Goal: Feedback & Contribution: Leave review/rating

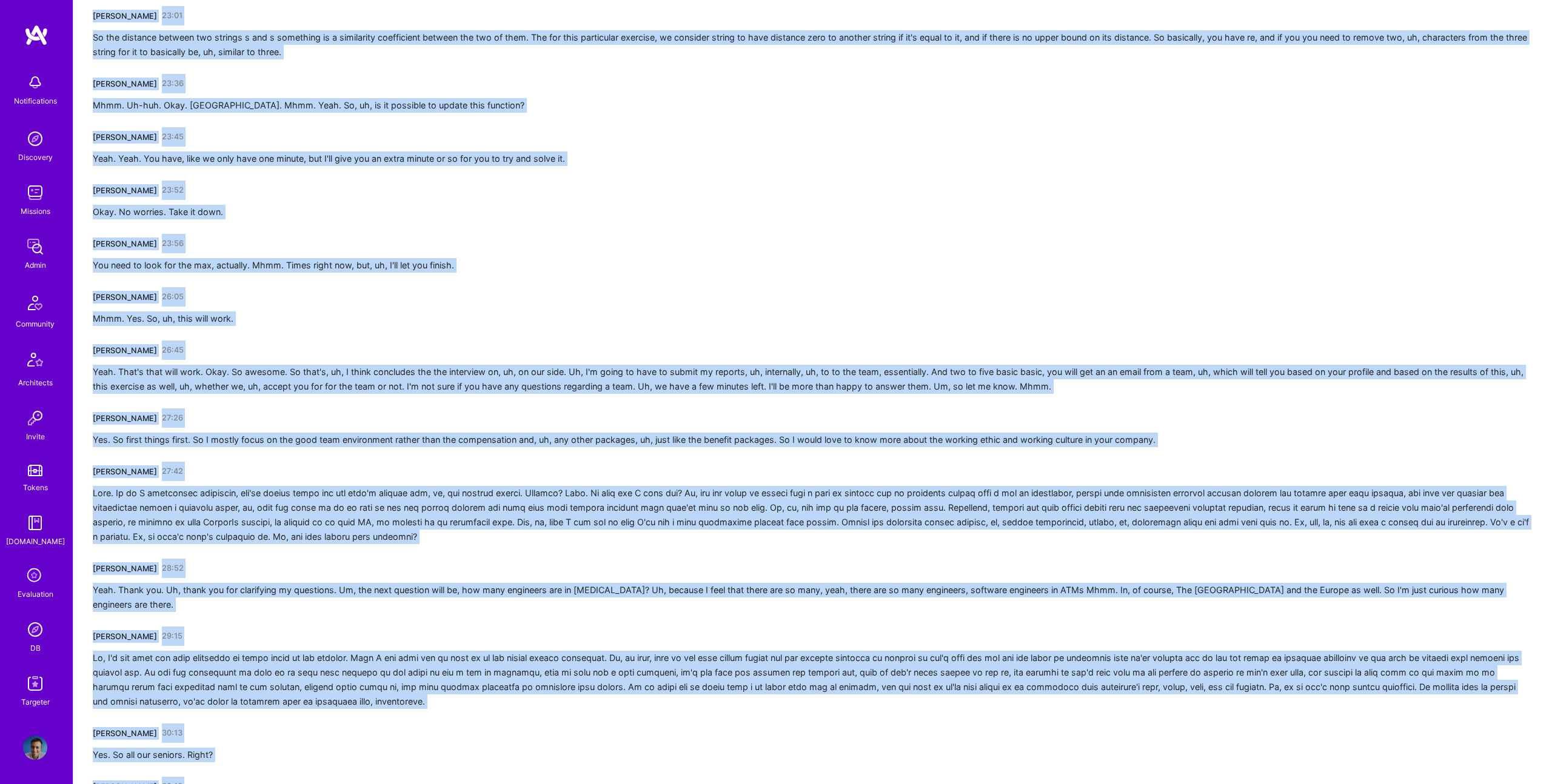
scroll to position [3143, 0]
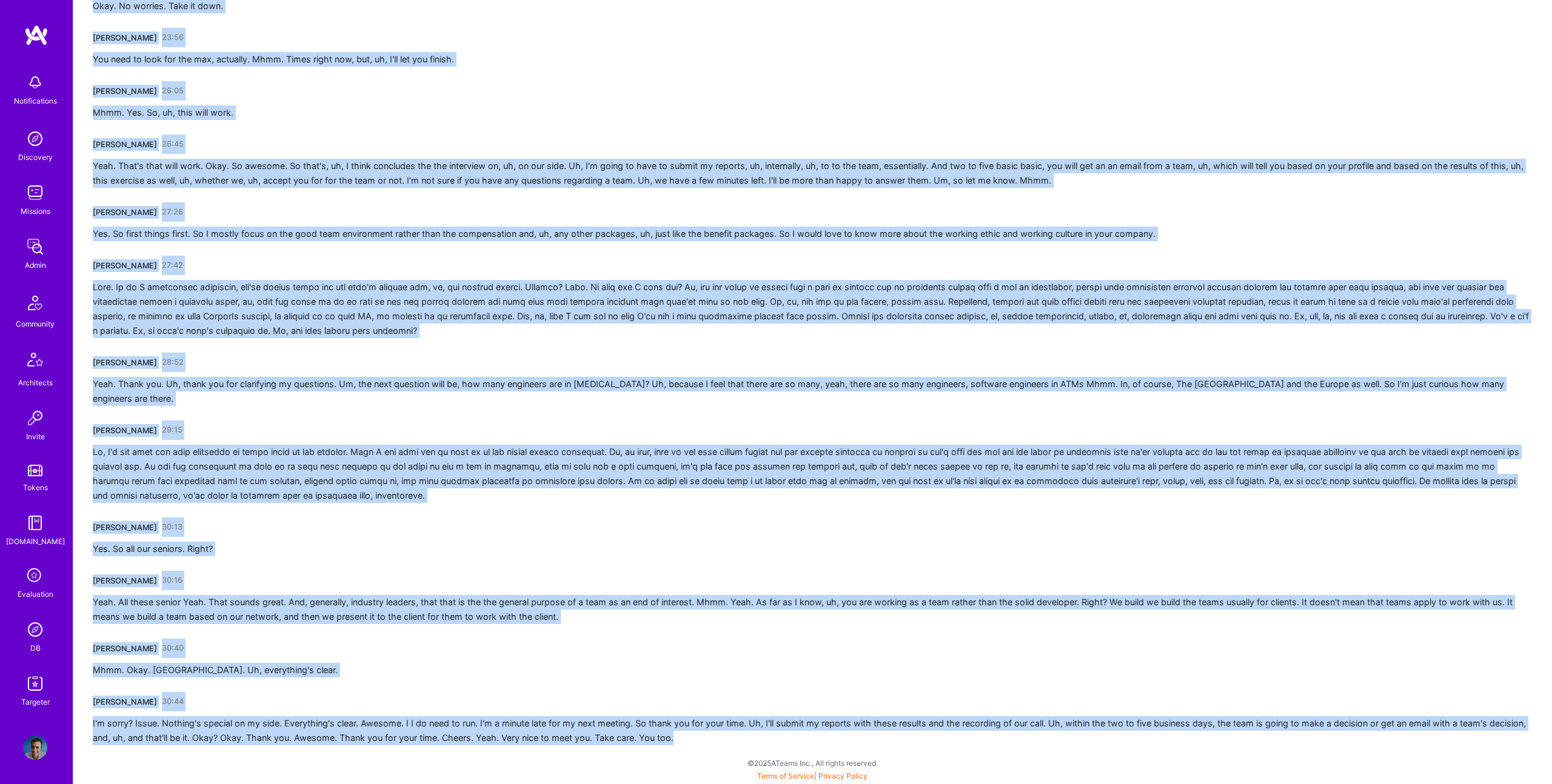
drag, startPoint x: 82, startPoint y: 211, endPoint x: 798, endPoint y: 735, distance: 887.3
copy div "Pedro Nogueira 00:00 Travis? No. I can't hear you, Travis. I think you're muted…"
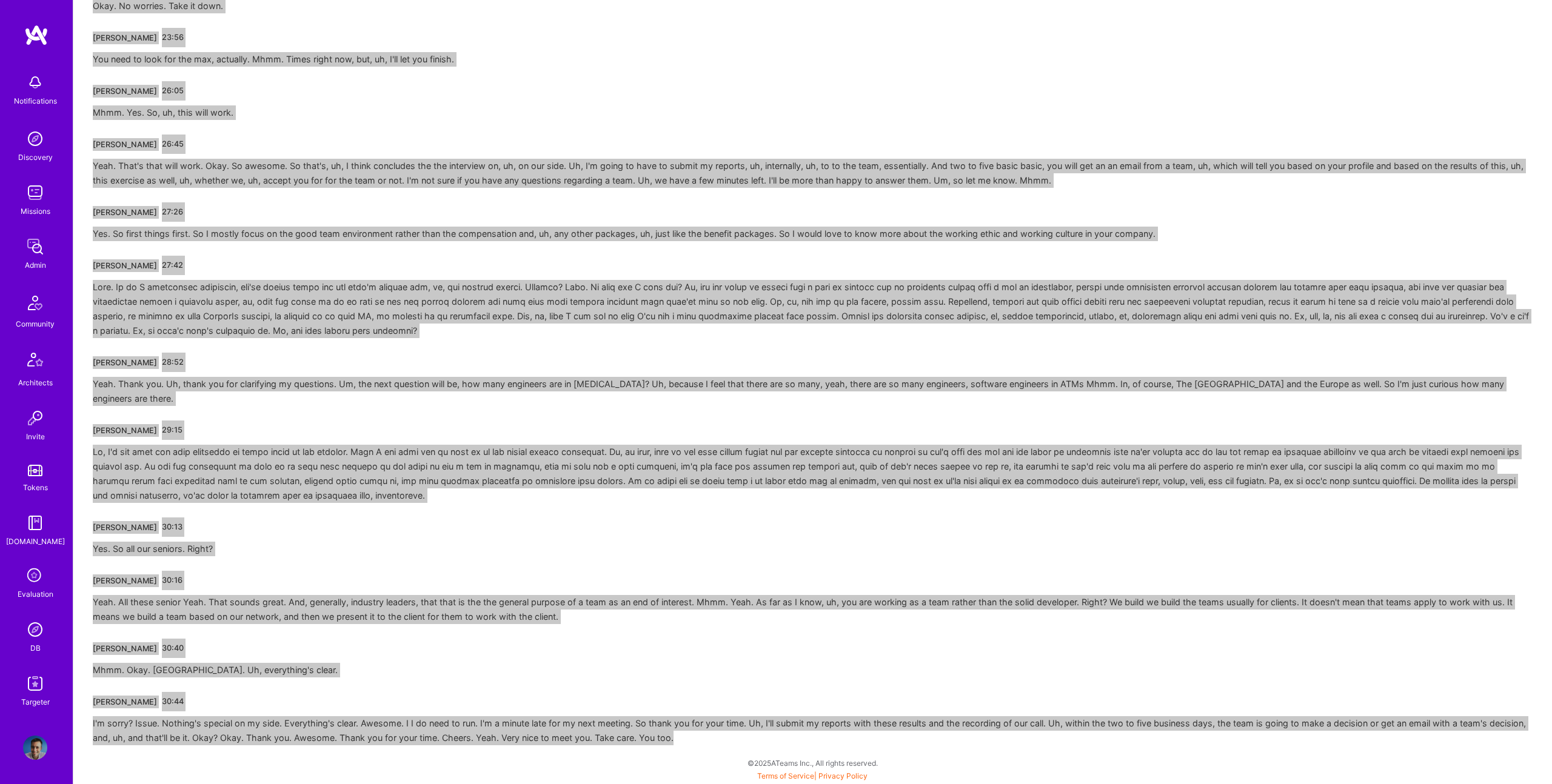
scroll to position [3141, 0]
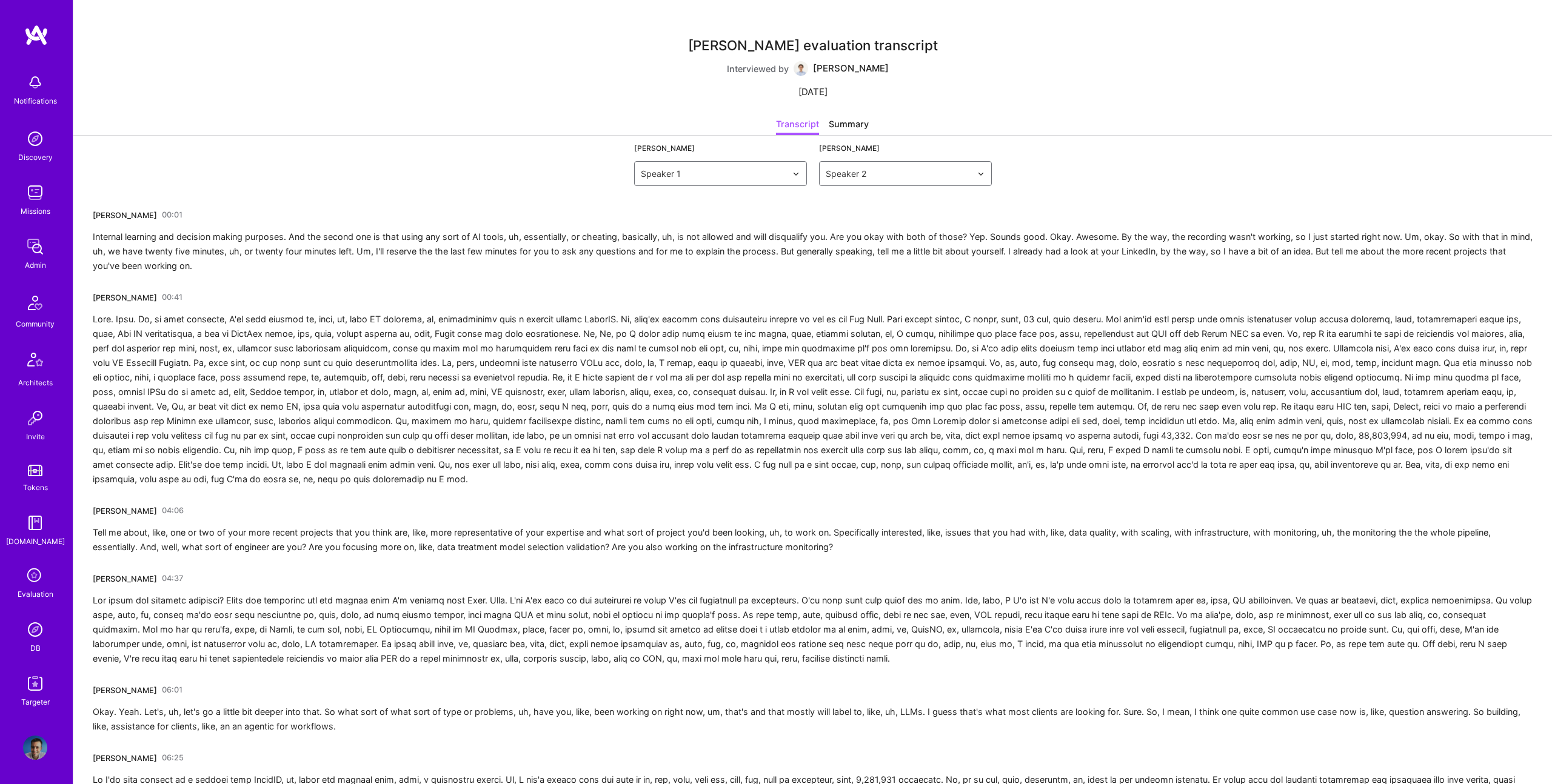
drag, startPoint x: 262, startPoint y: 262, endPoint x: 218, endPoint y: 253, distance: 44.9
click at [261, 262] on div "Internal learning and decision making purposes. And the second one is that usin…" at bounding box center [812, 251] width 1440 height 44
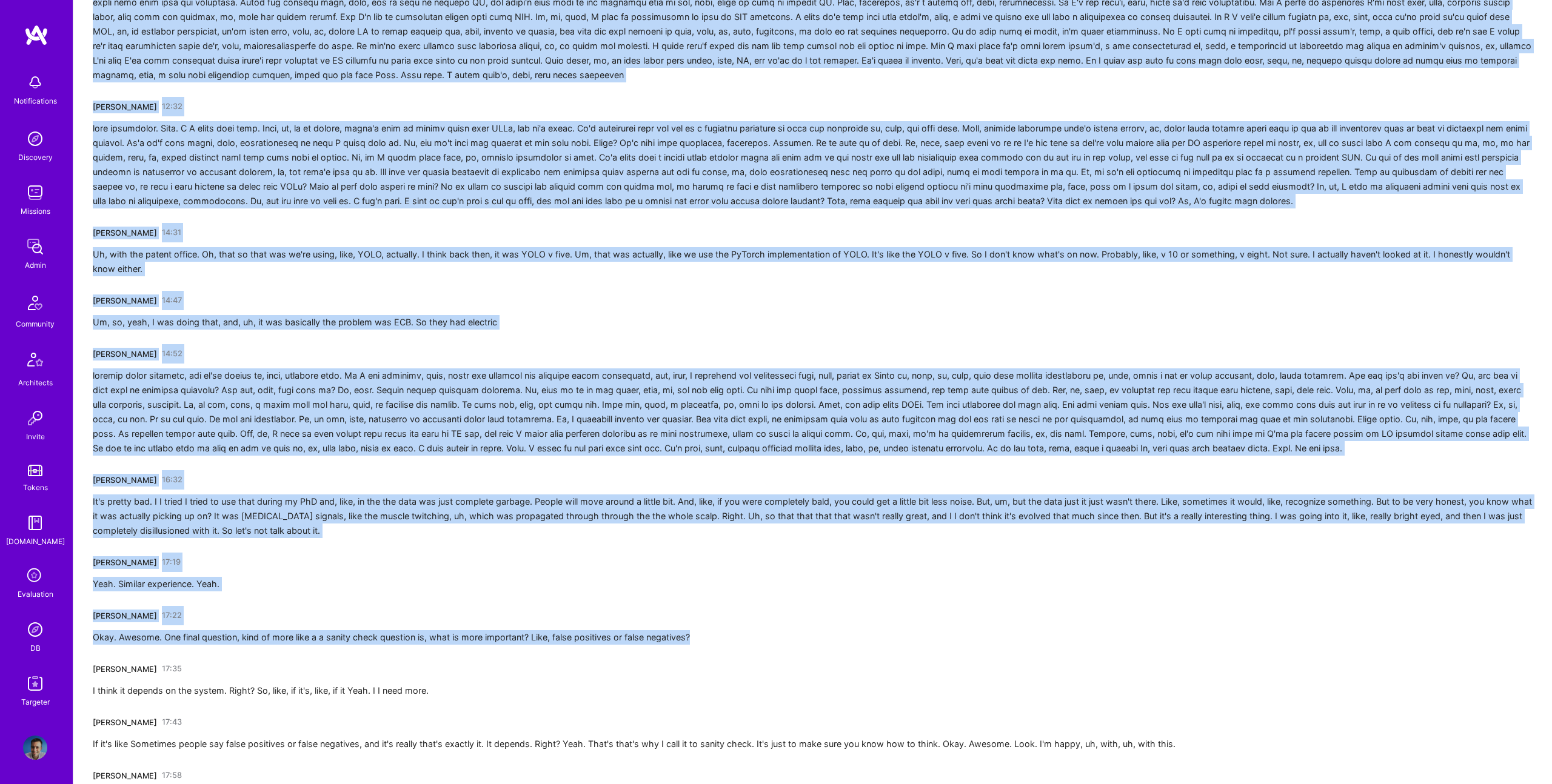
scroll to position [1719, 0]
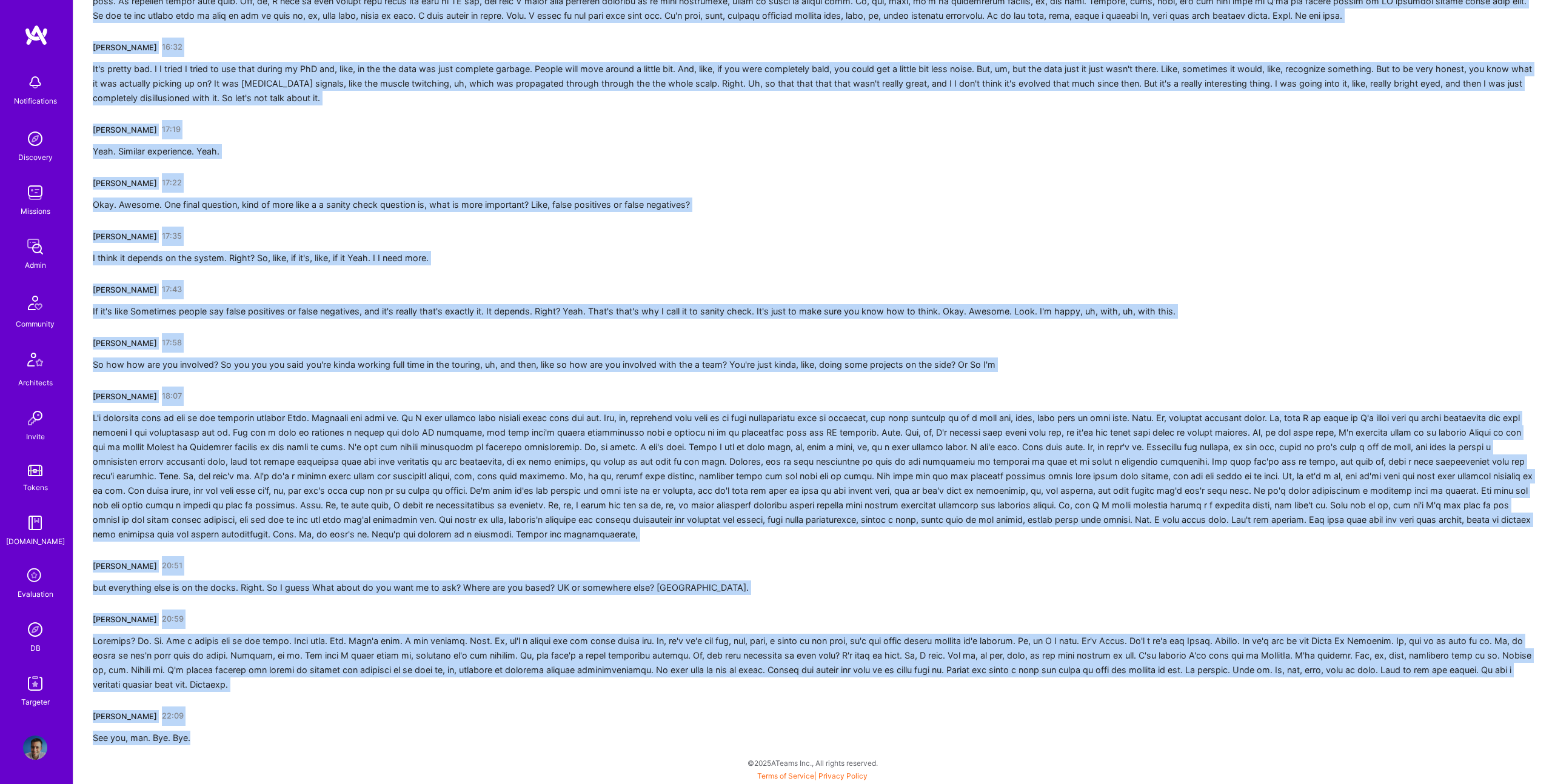
drag, startPoint x: 91, startPoint y: 207, endPoint x: 234, endPoint y: 741, distance: 552.8
copy div "Pedro Nogueira 00:01 Internal learning and decision making purposes. And the se…"
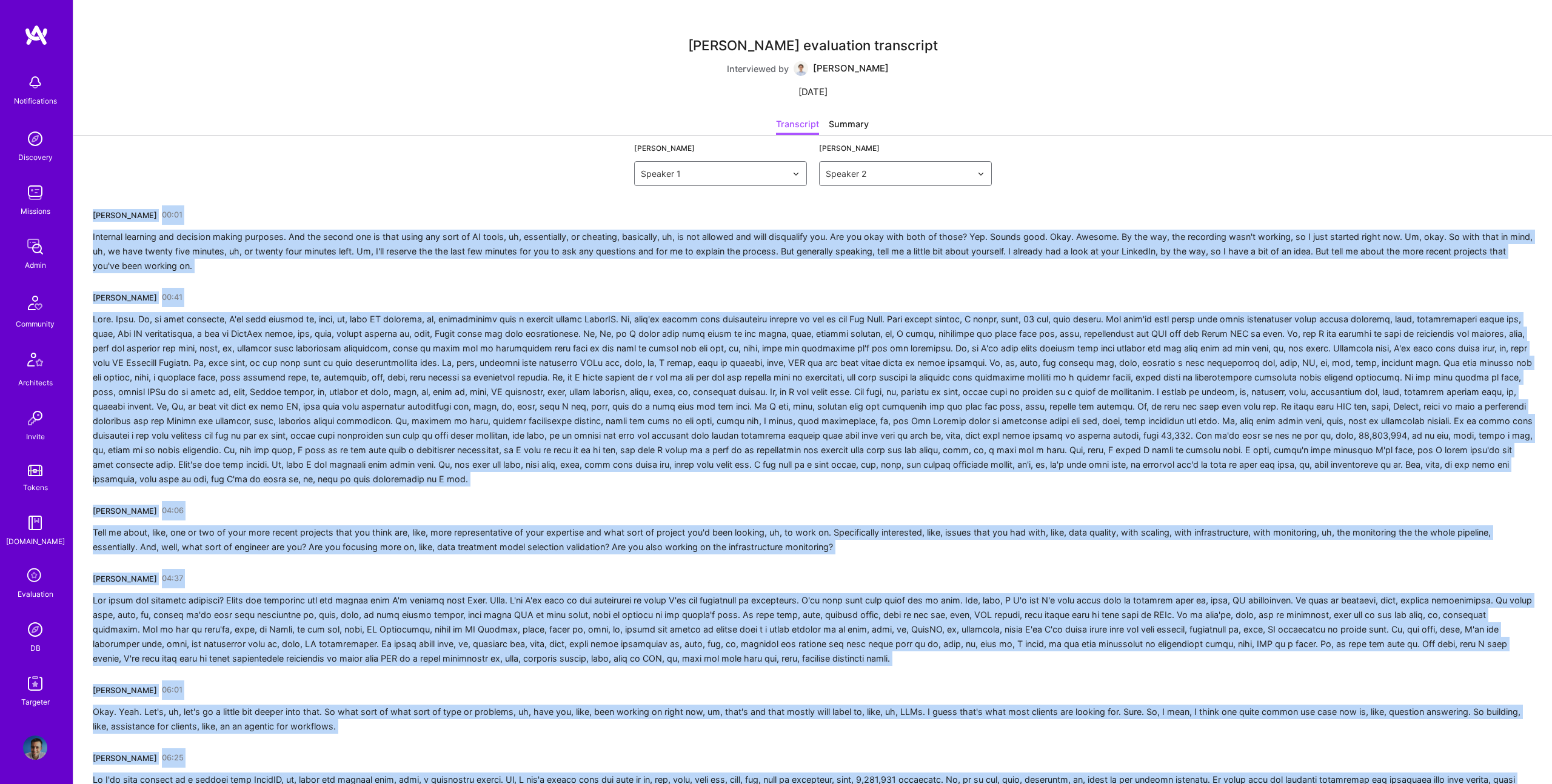
scroll to position [1, 0]
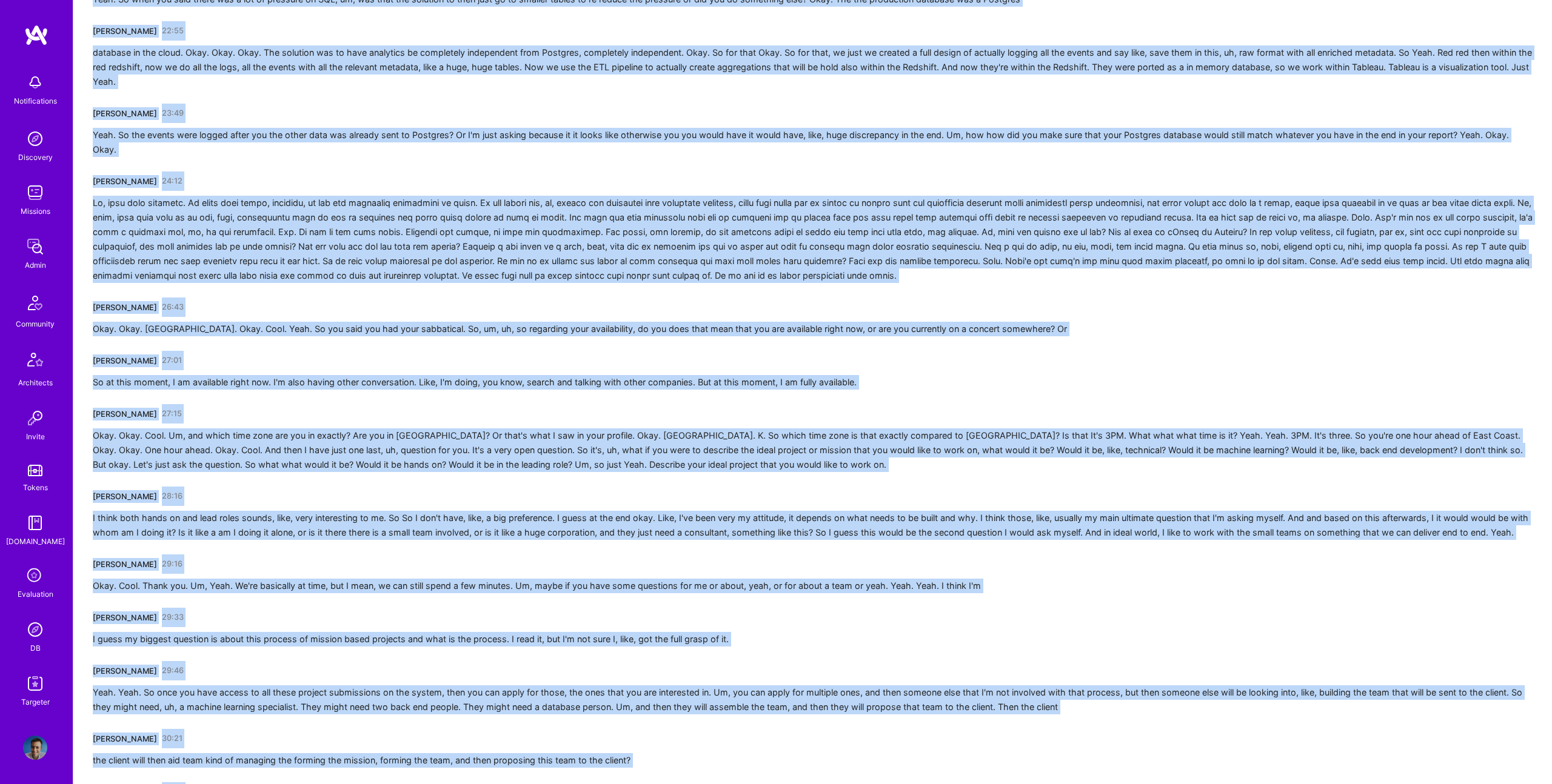
scroll to position [2673, 0]
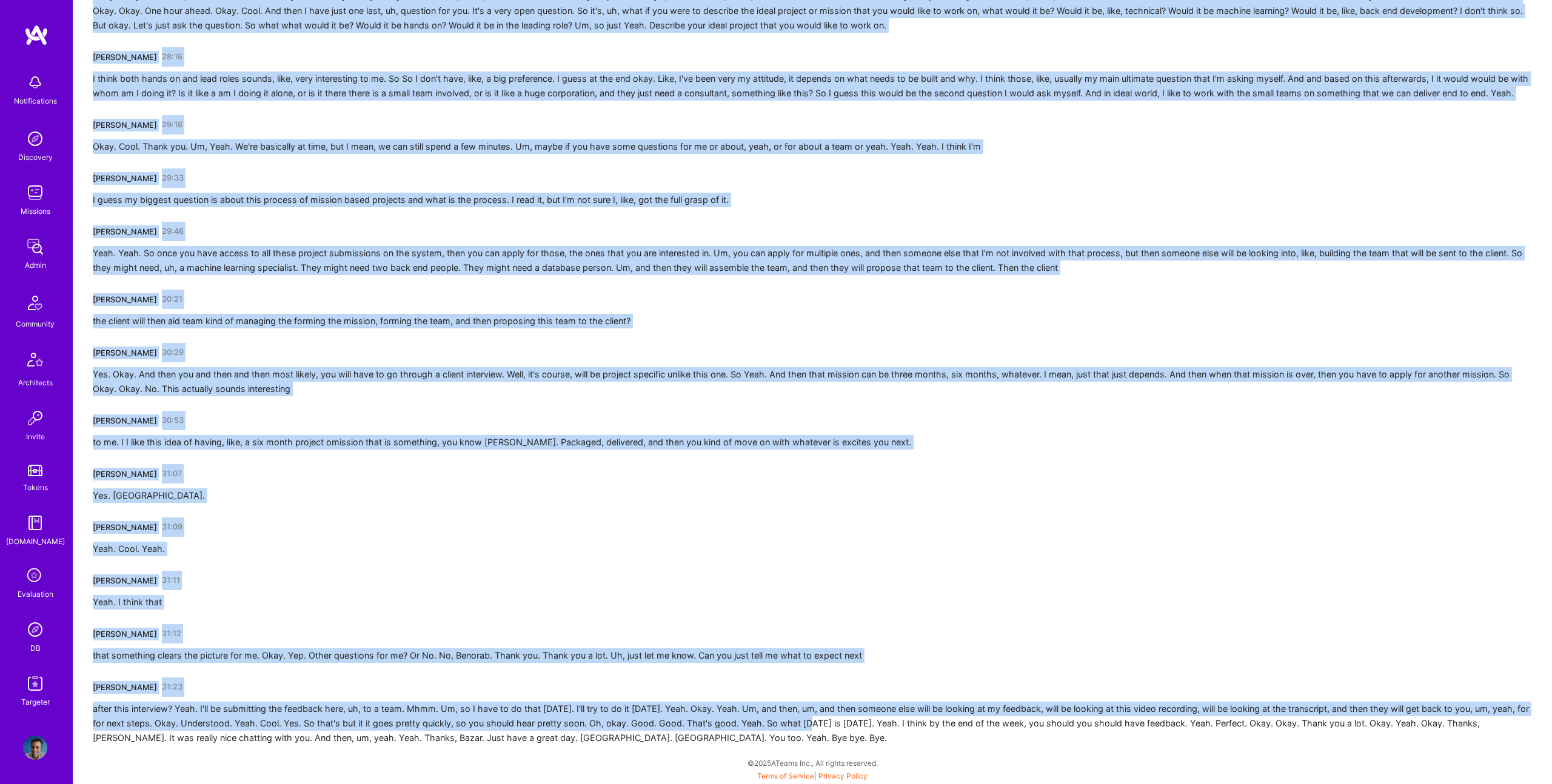
drag, startPoint x: 90, startPoint y: 209, endPoint x: 818, endPoint y: 722, distance: 890.6
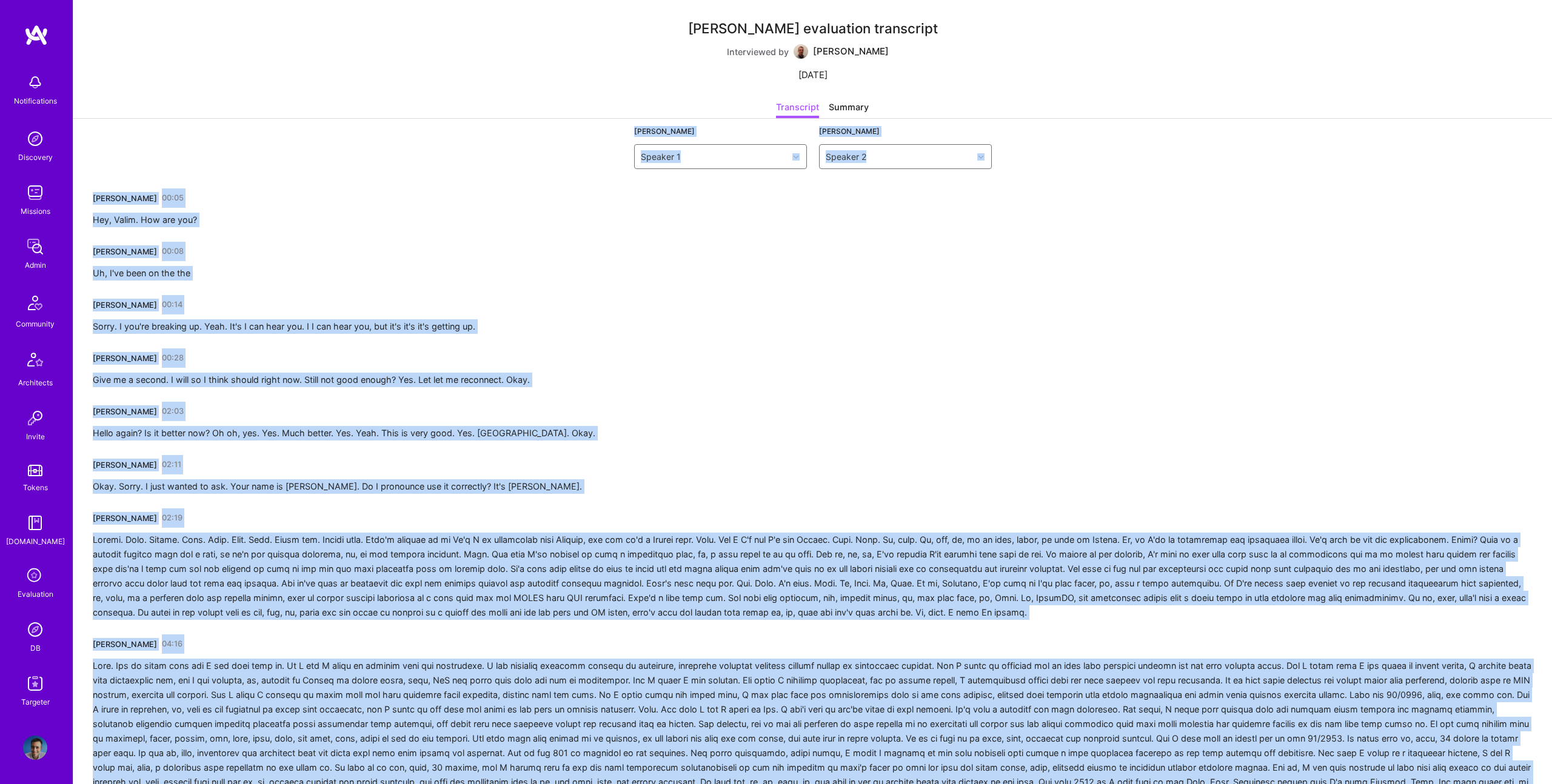
scroll to position [0, 0]
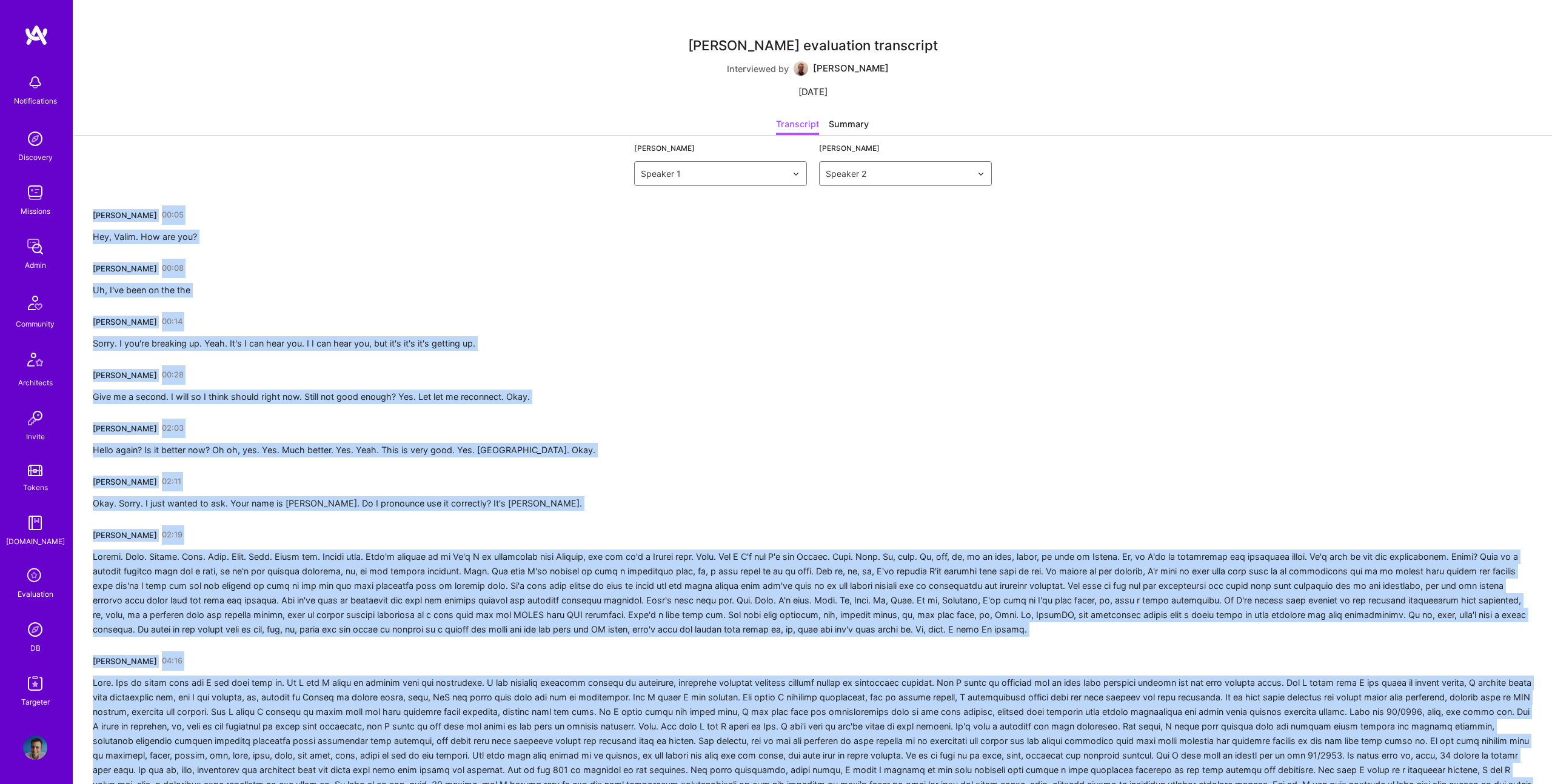
drag, startPoint x: 678, startPoint y: 749, endPoint x: 82, endPoint y: 209, distance: 804.2
copy div "Benoit Cauwe 00:05 Hey, Valim. How are you? Vadym Boikov 00:08 Uh, I've been on…"
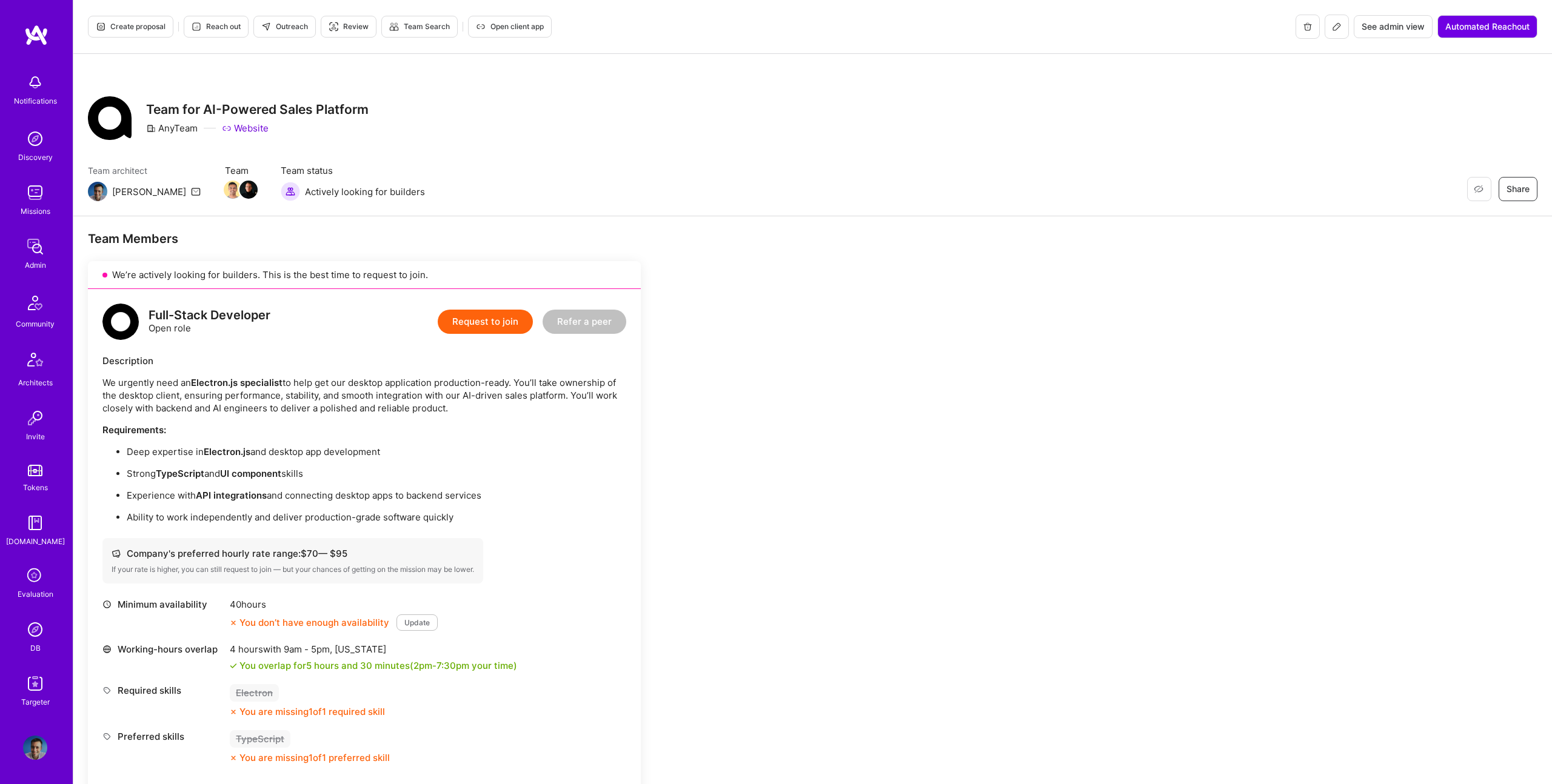
scroll to position [483, 0]
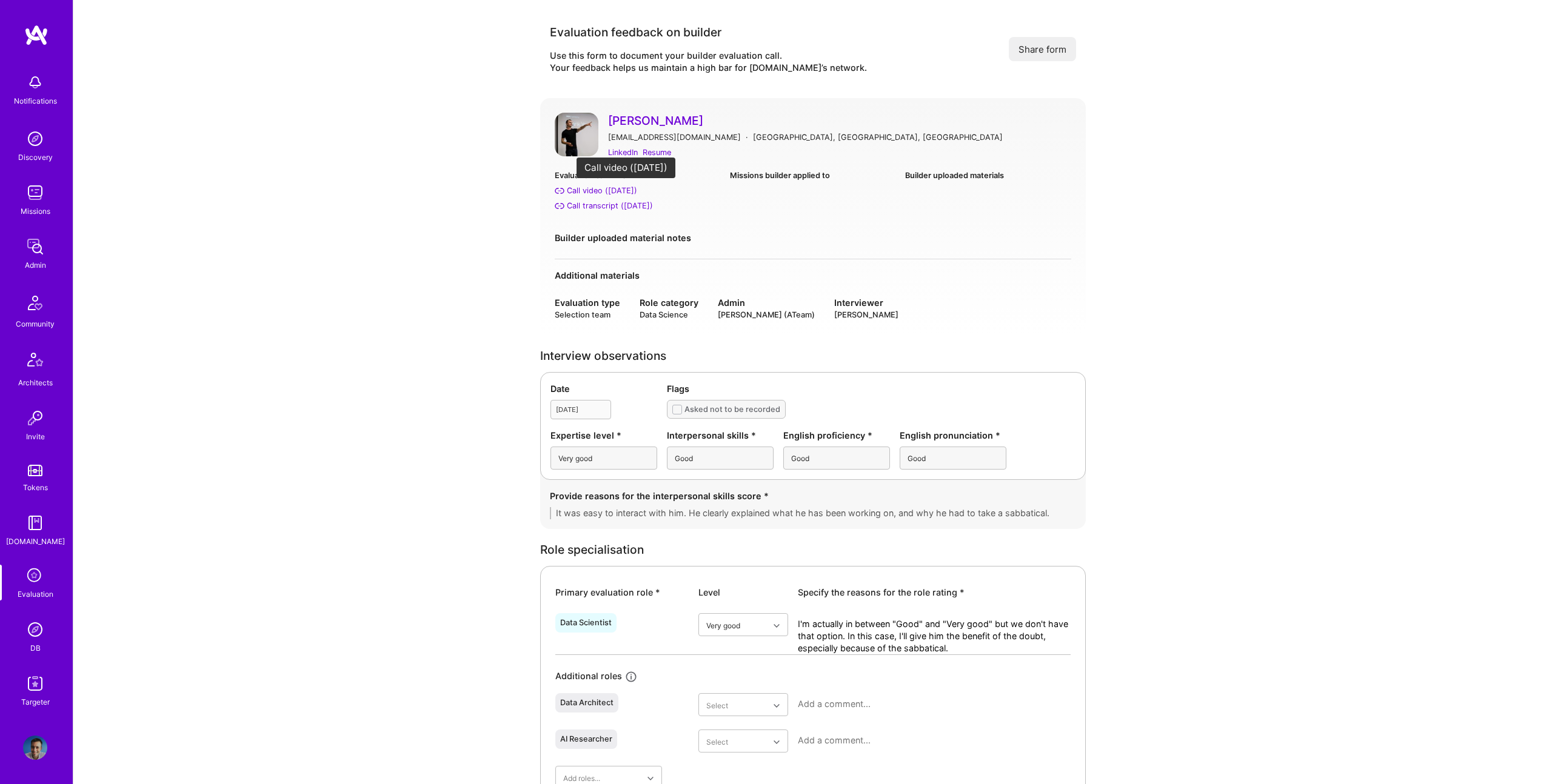
click at [611, 192] on div "Call video (Jul 29, 2025)" at bounding box center [602, 190] width 70 height 13
click at [576, 131] on img at bounding box center [576, 134] width 44 height 44
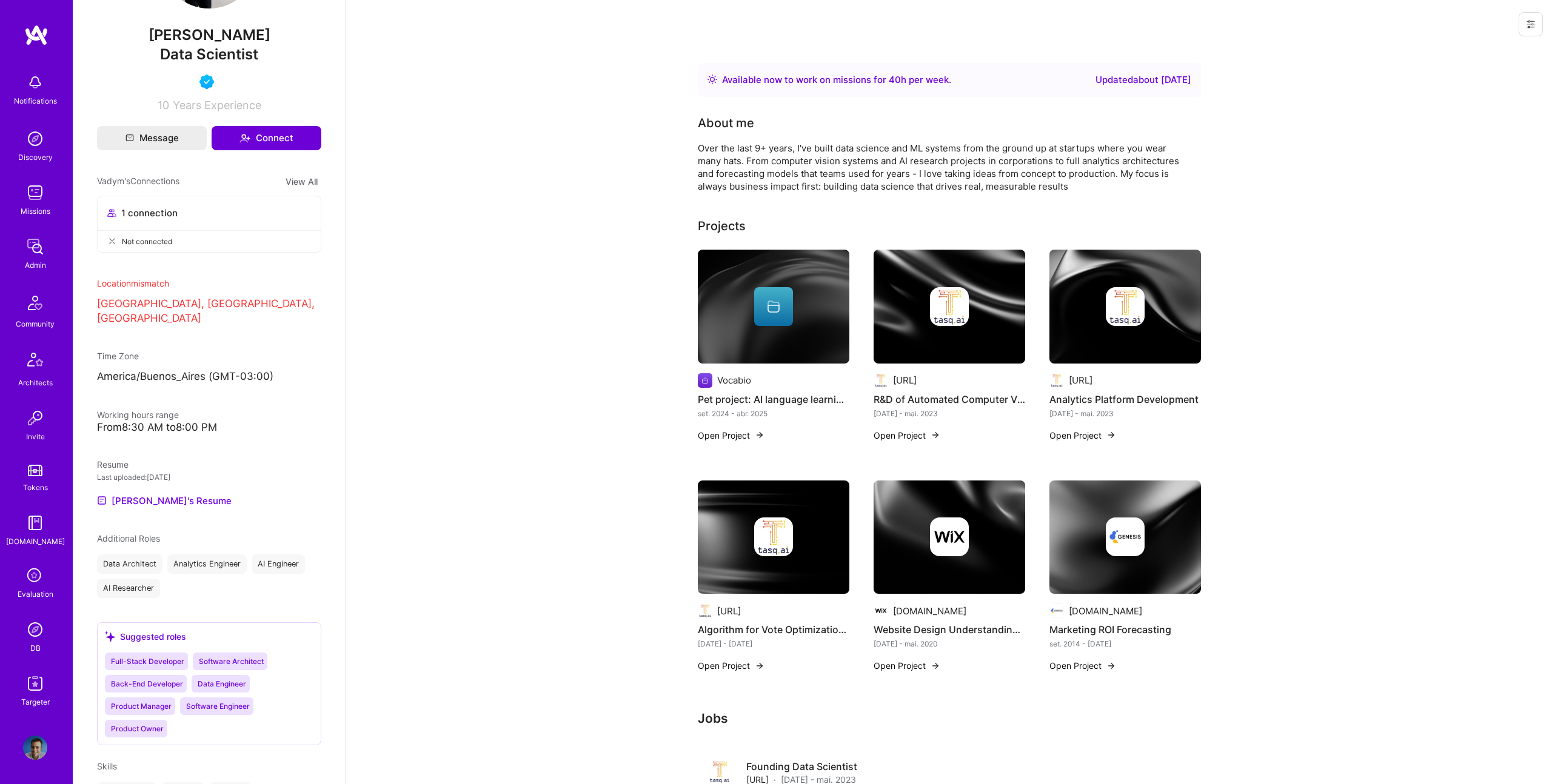
scroll to position [408, 0]
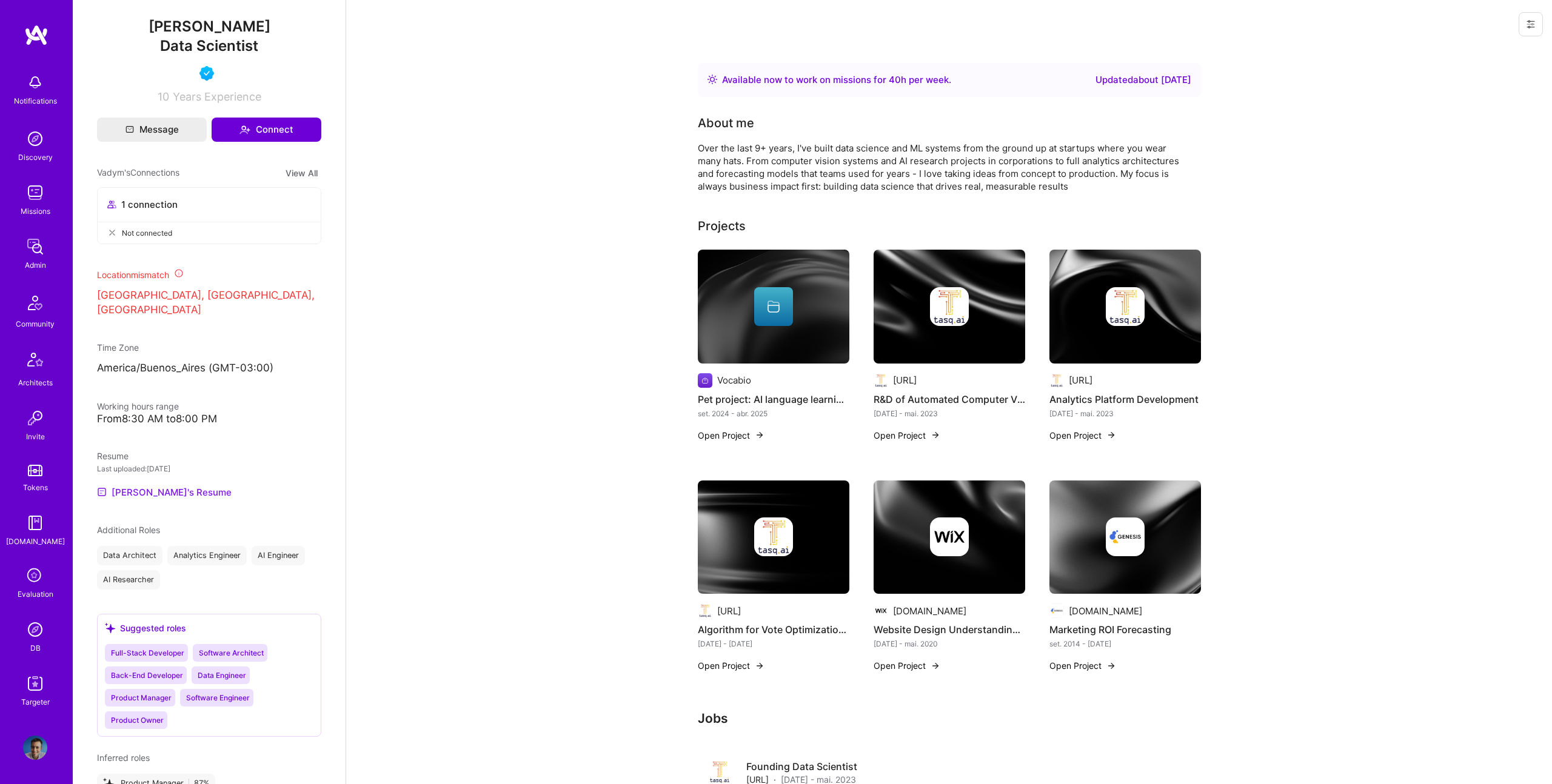
click at [155, 490] on link "Vadym's Resume" at bounding box center [164, 492] width 134 height 15
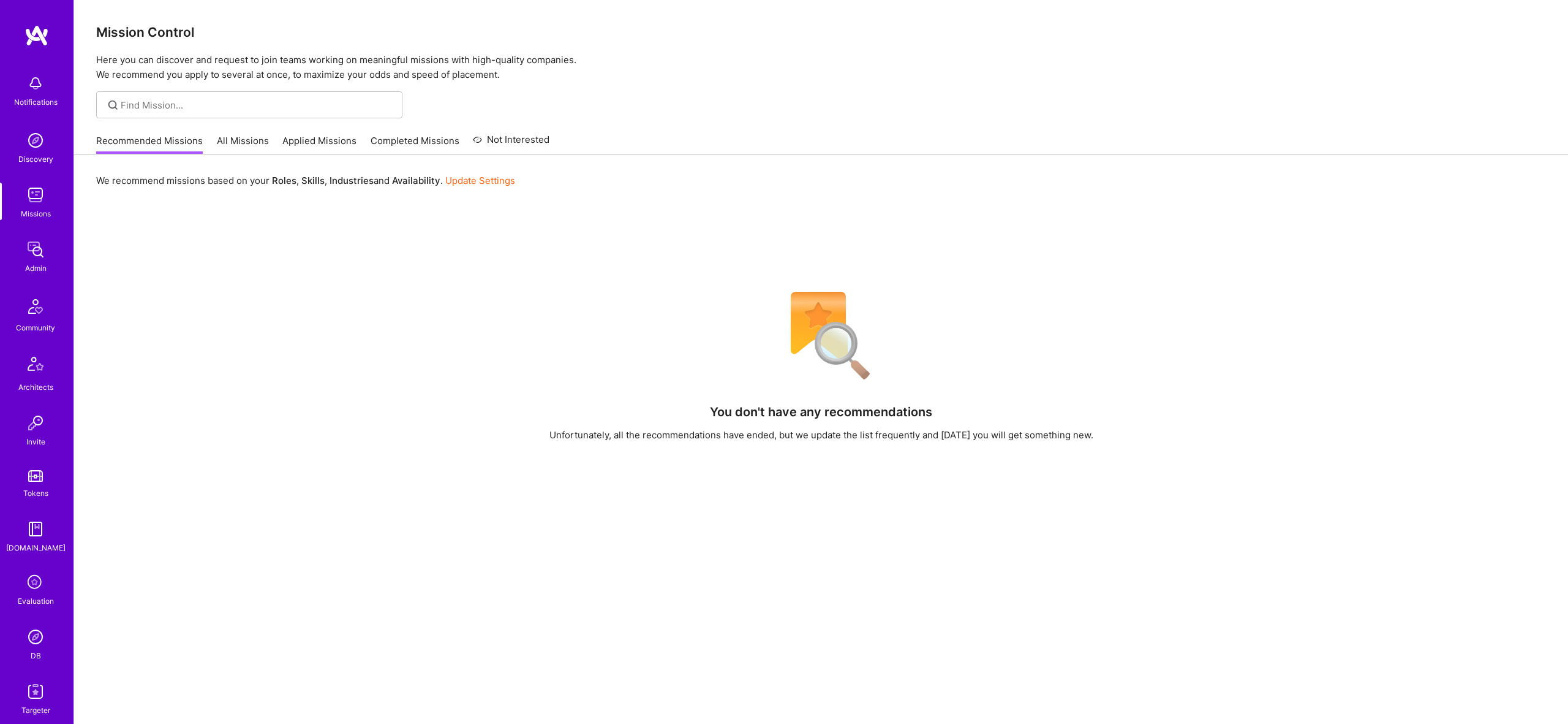
click at [26, 639] on img at bounding box center [35, 637] width 25 height 25
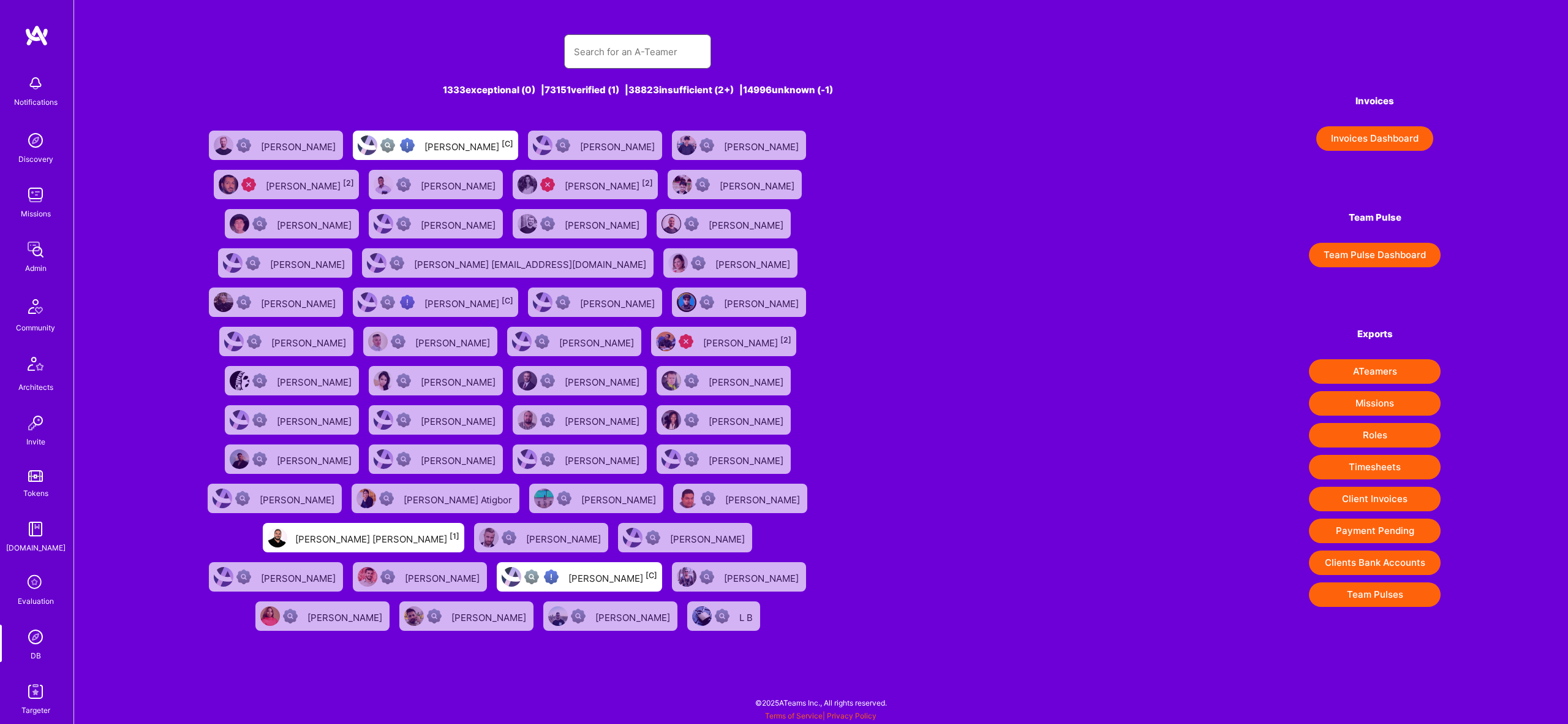
click at [682, 55] on input "text" at bounding box center [638, 52] width 128 height 31
paste input "moh_rahmouni@outlook.com"
type input "moh_rahmouni@outlook.com"
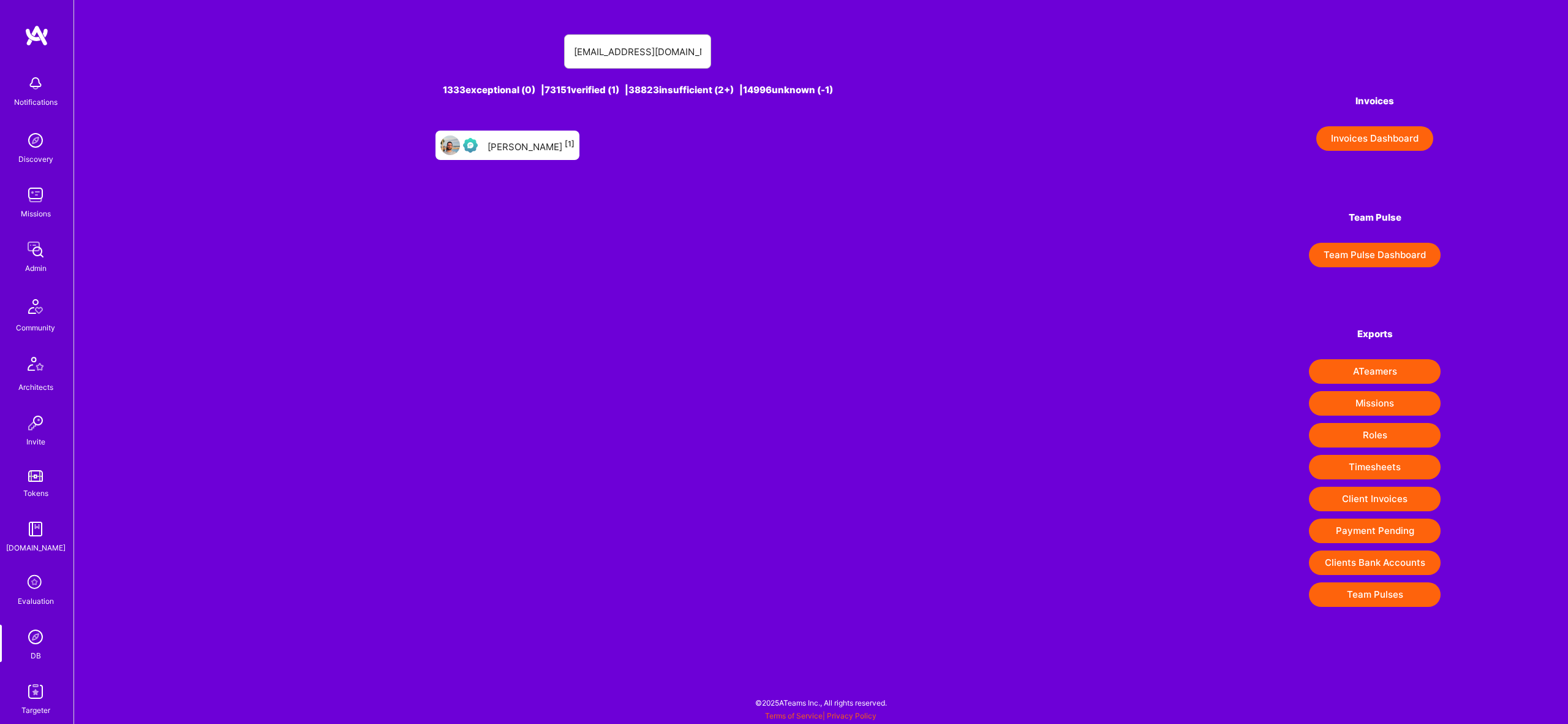
click at [498, 142] on div "Mohamed Rahmouni [1]" at bounding box center [530, 145] width 87 height 16
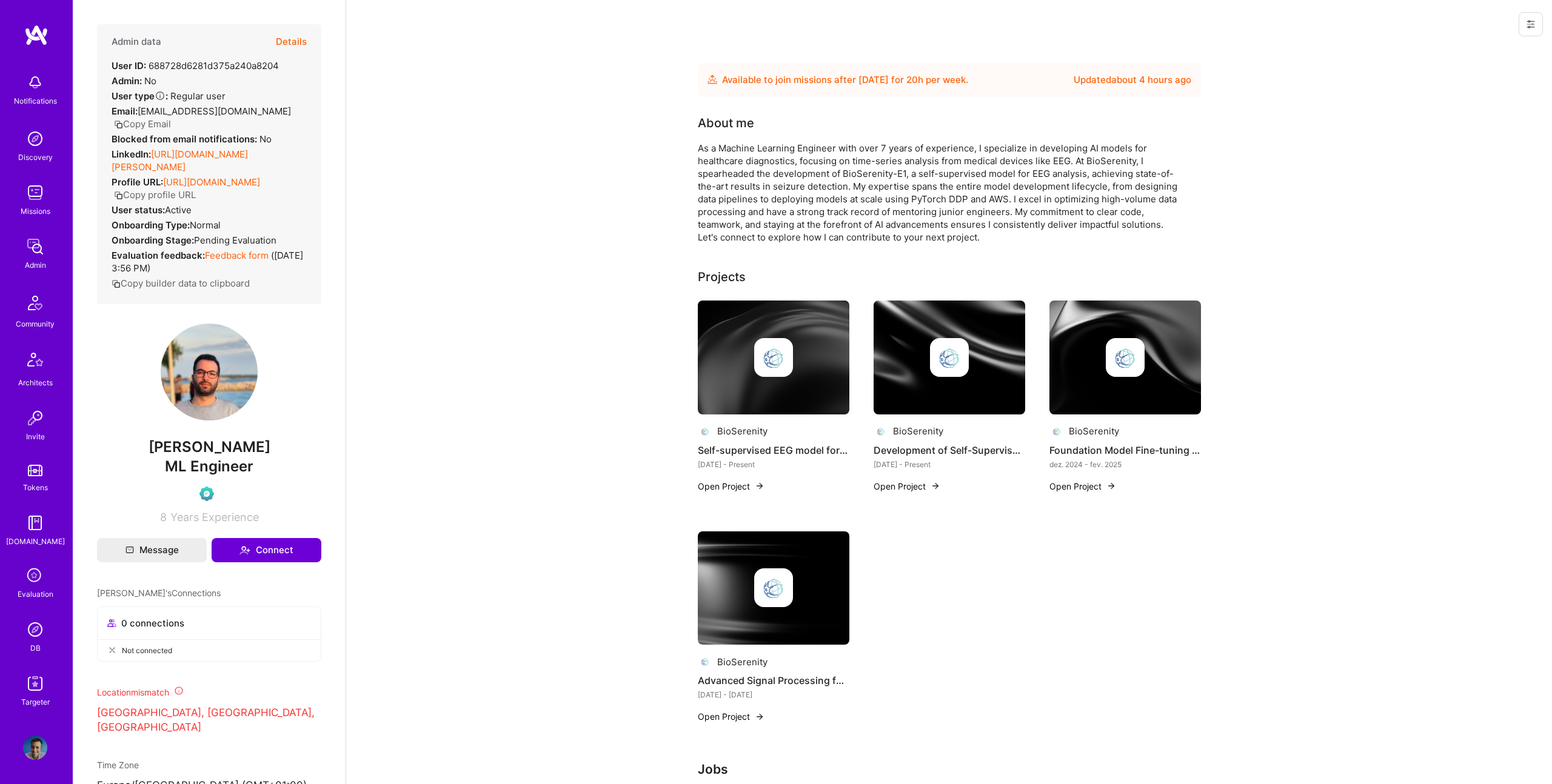
click at [293, 40] on button "Details" at bounding box center [291, 42] width 31 height 35
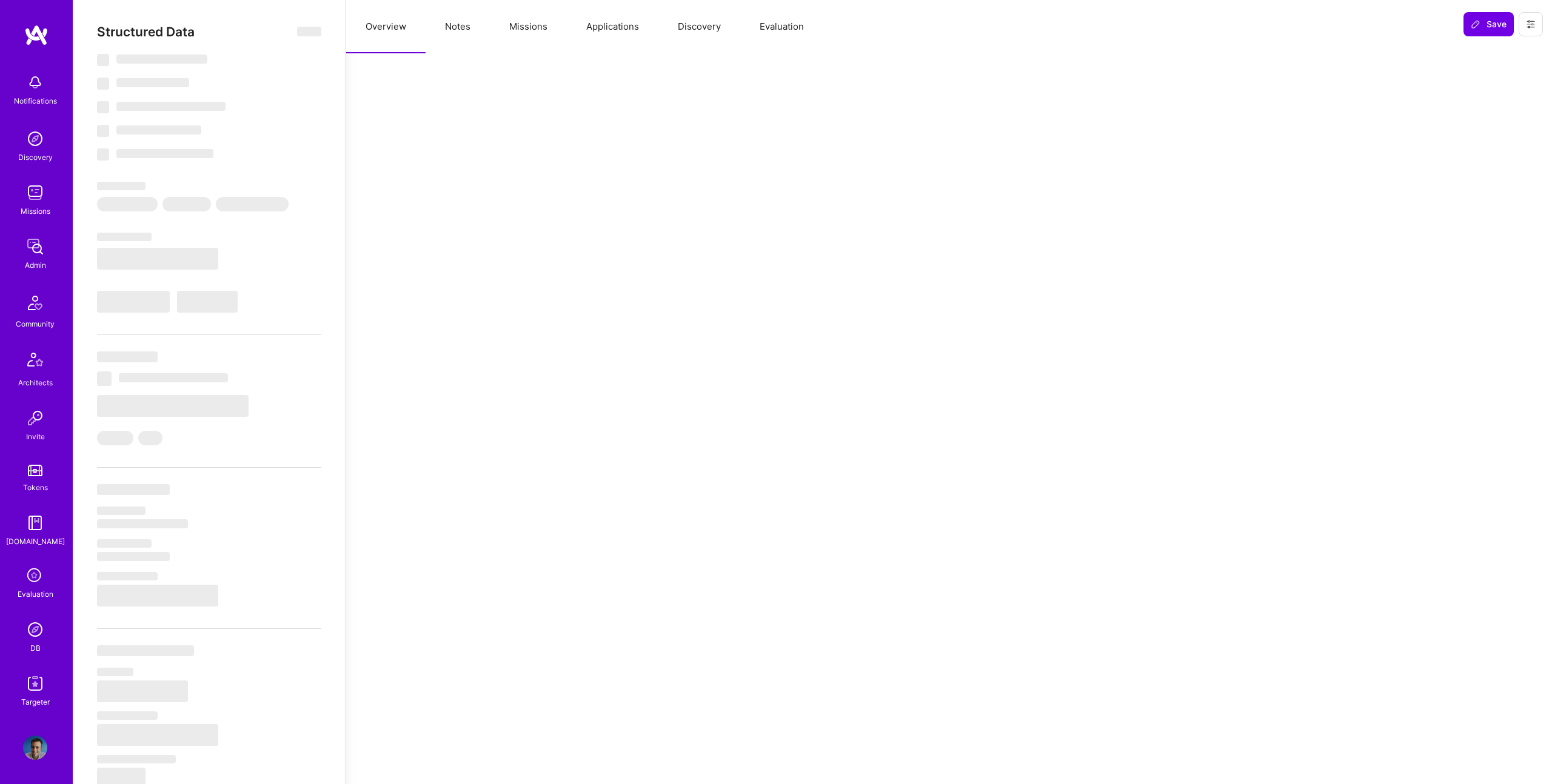
select select "Future Date"
select select "Verified"
select select "FR"
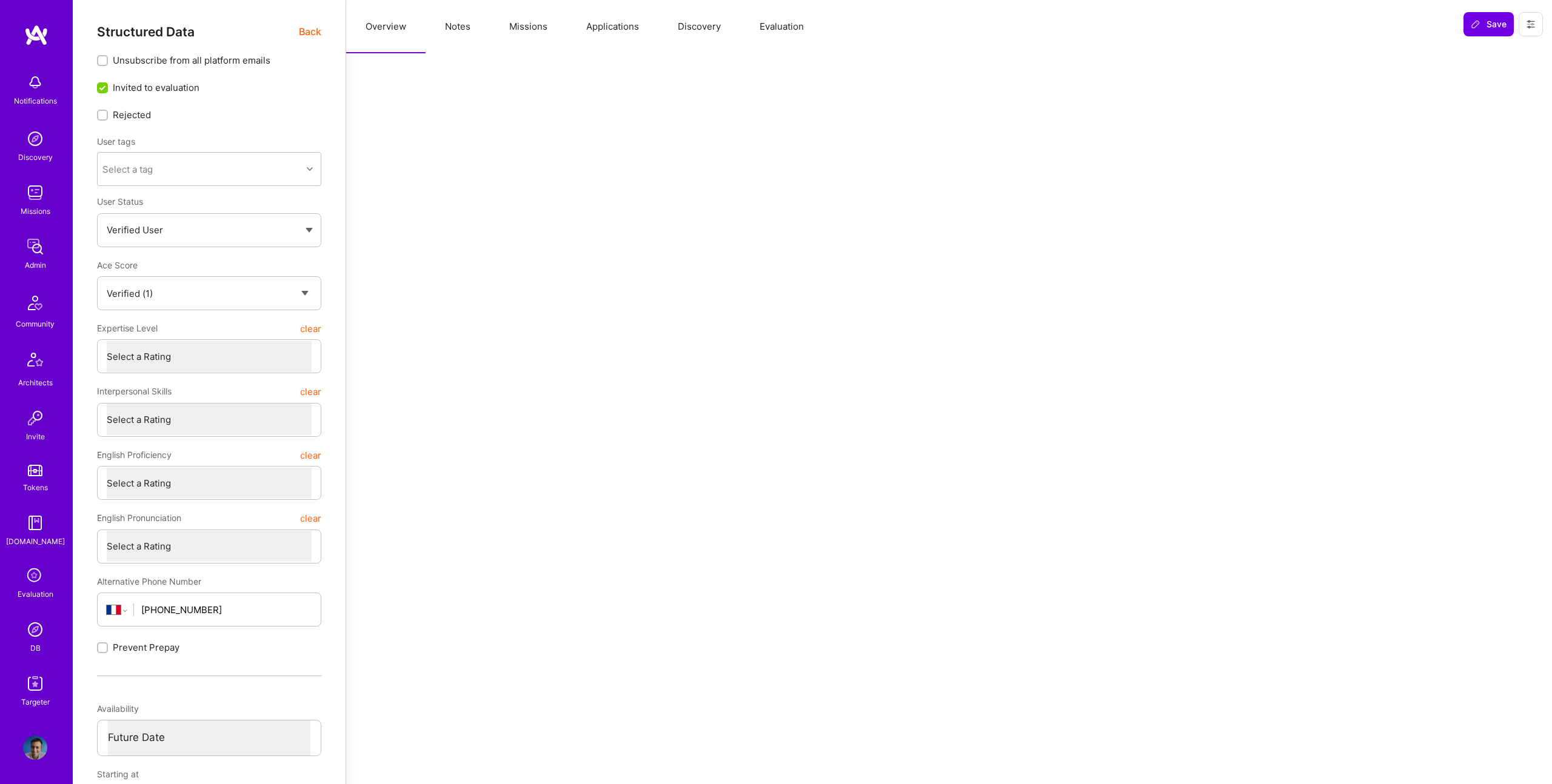
click at [795, 20] on button "Evaluation" at bounding box center [781, 26] width 83 height 53
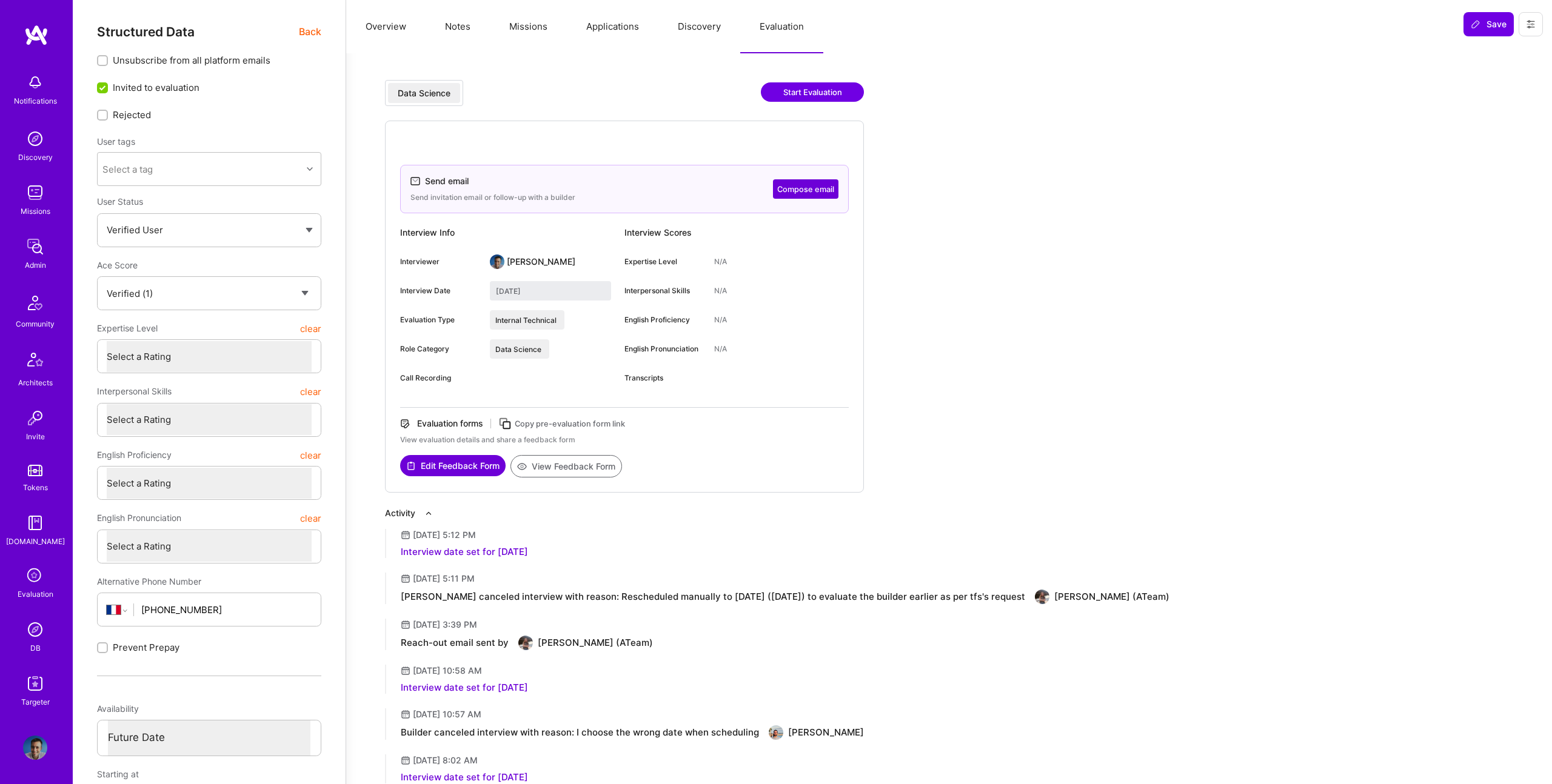
click at [464, 456] on button "Edit Feedback Form" at bounding box center [453, 465] width 105 height 21
click at [478, 461] on button "Edit Feedback Form" at bounding box center [453, 465] width 105 height 21
click at [307, 32] on span "Back" at bounding box center [309, 32] width 22 height 15
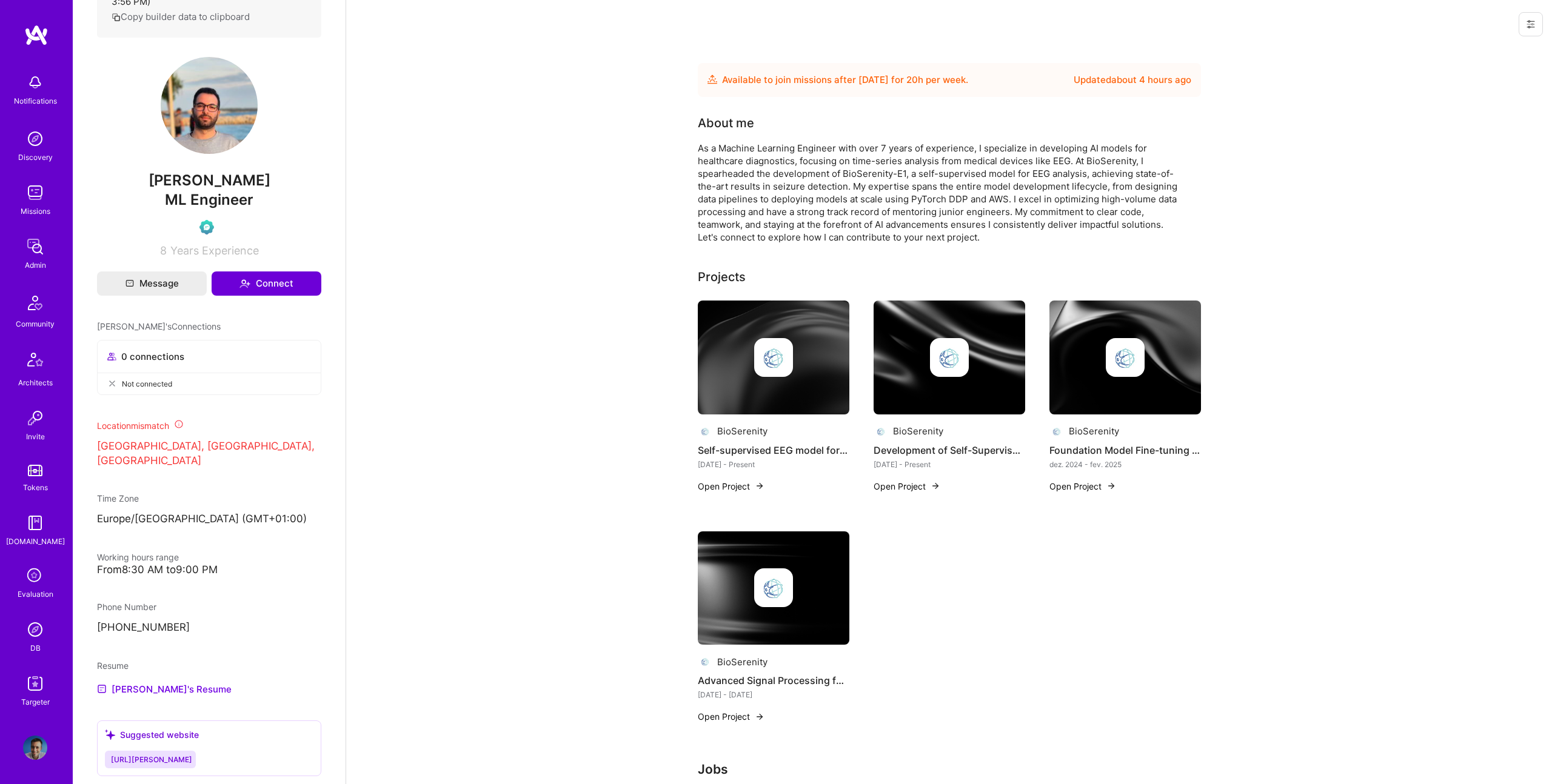
scroll to position [303, 0]
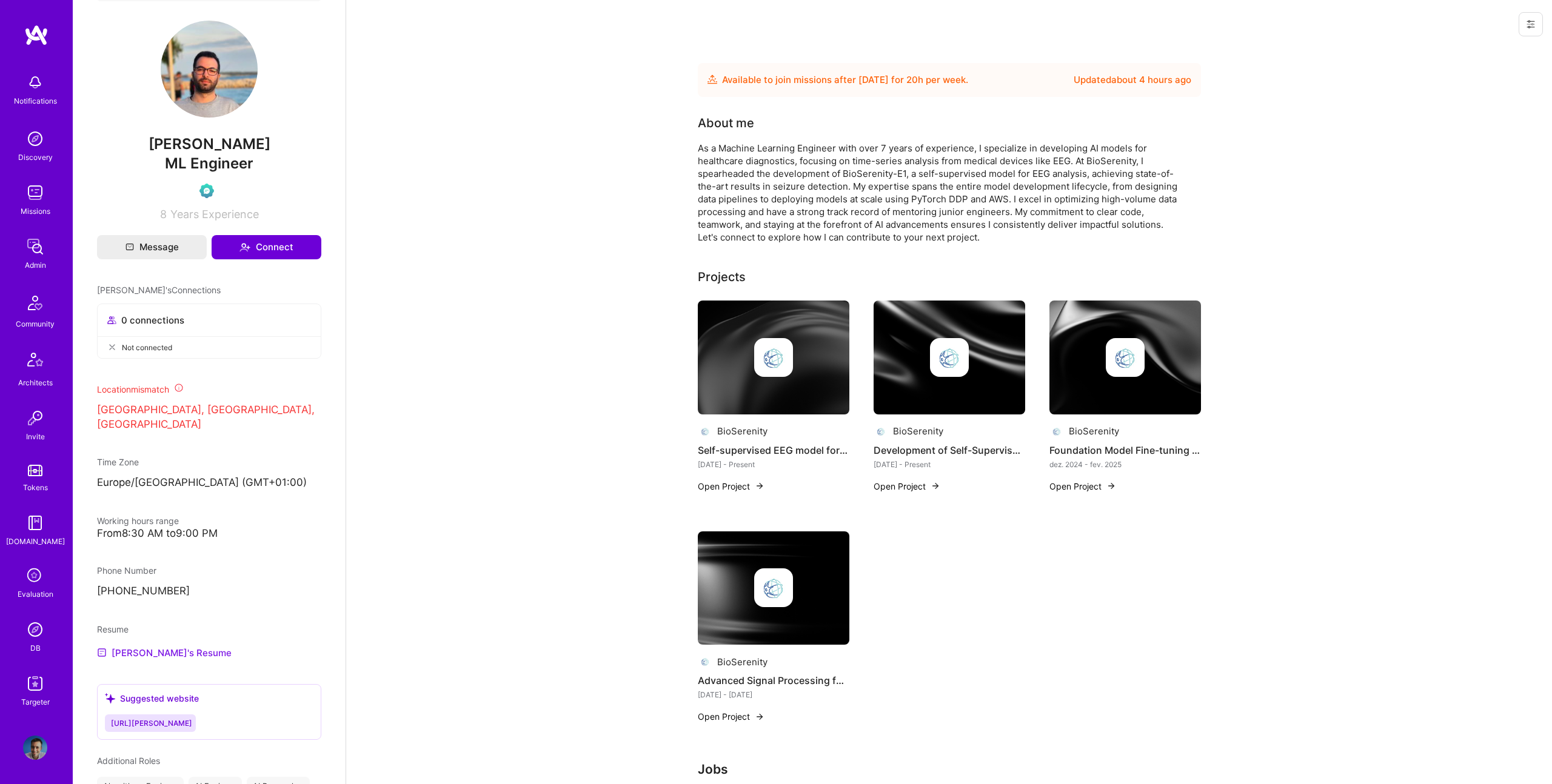
click at [156, 651] on link "Mohamed's Resume" at bounding box center [164, 652] width 134 height 15
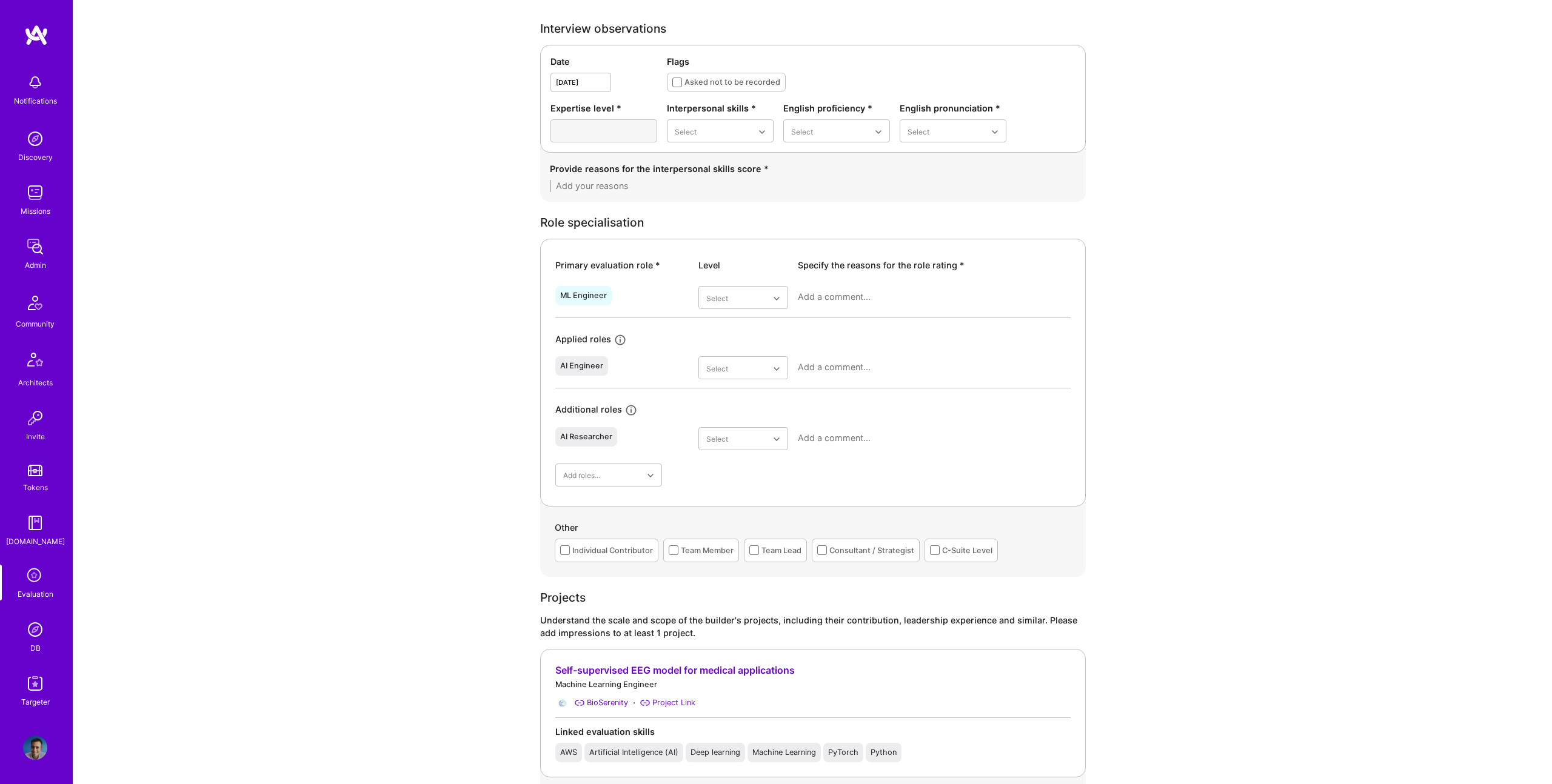
scroll to position [333, 0]
click at [770, 422] on div "AI Researcher Select" at bounding box center [813, 440] width 516 height 36
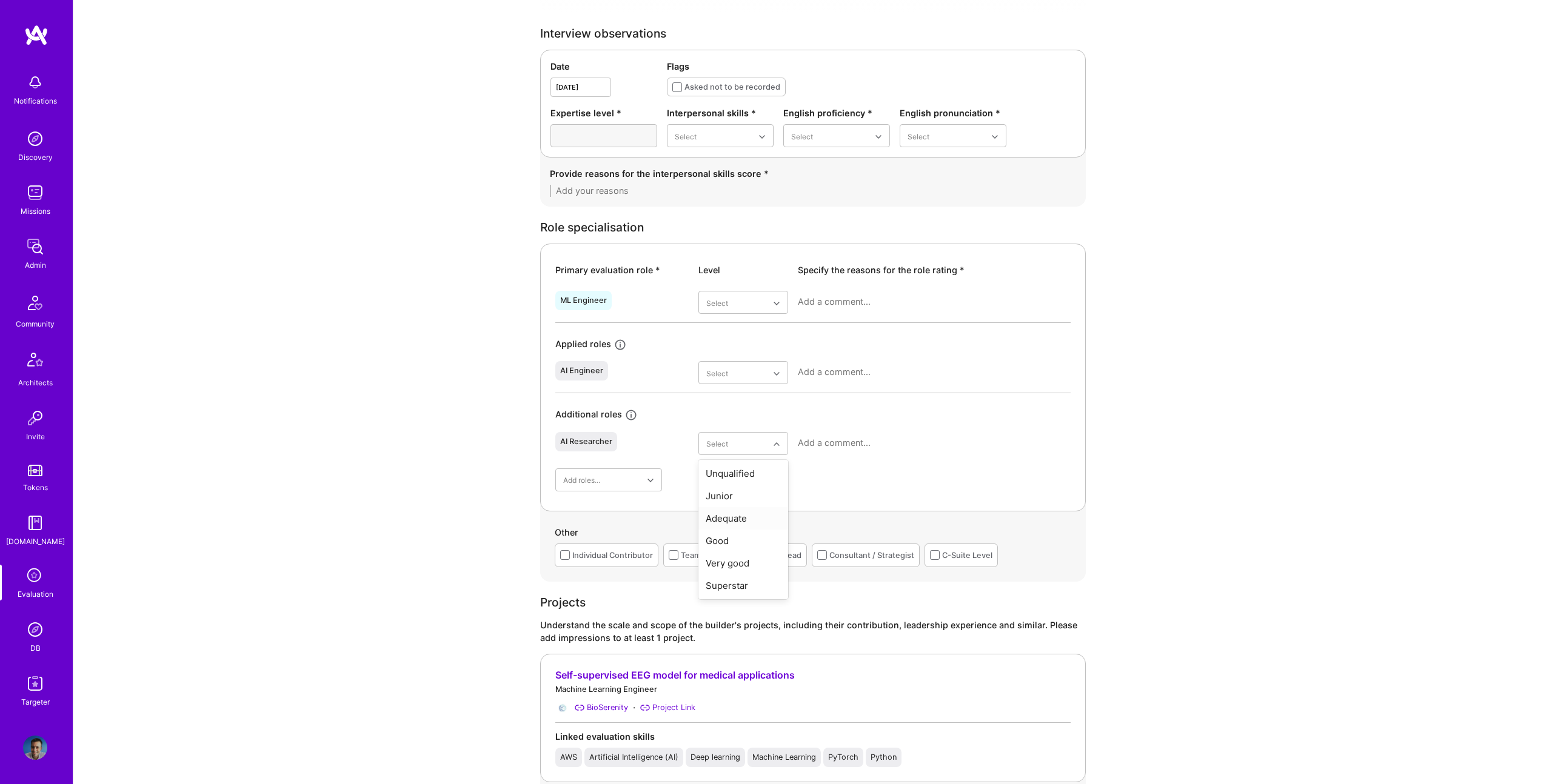
click at [737, 527] on div "Adequate" at bounding box center [743, 518] width 90 height 22
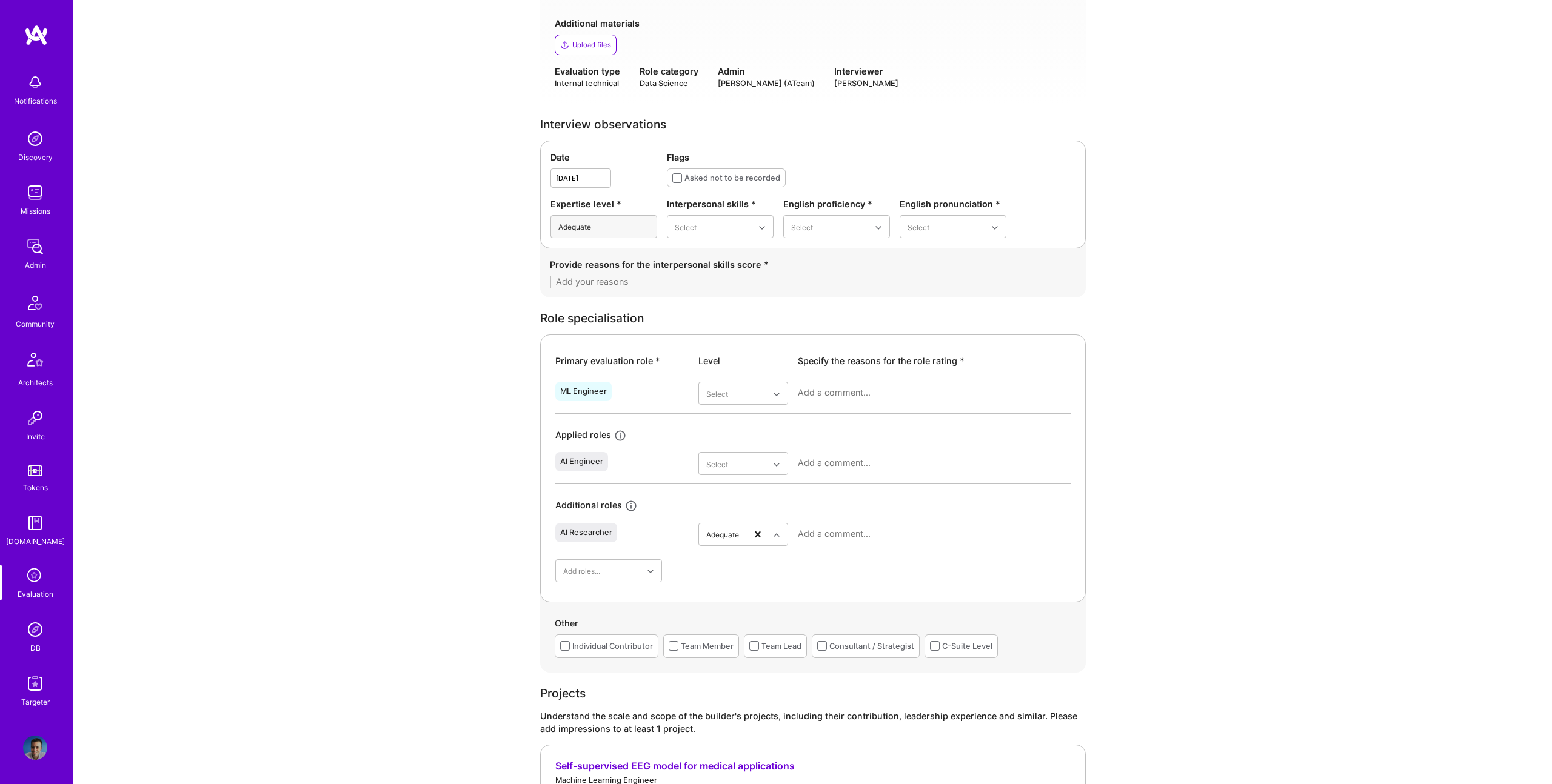
scroll to position [233, 0]
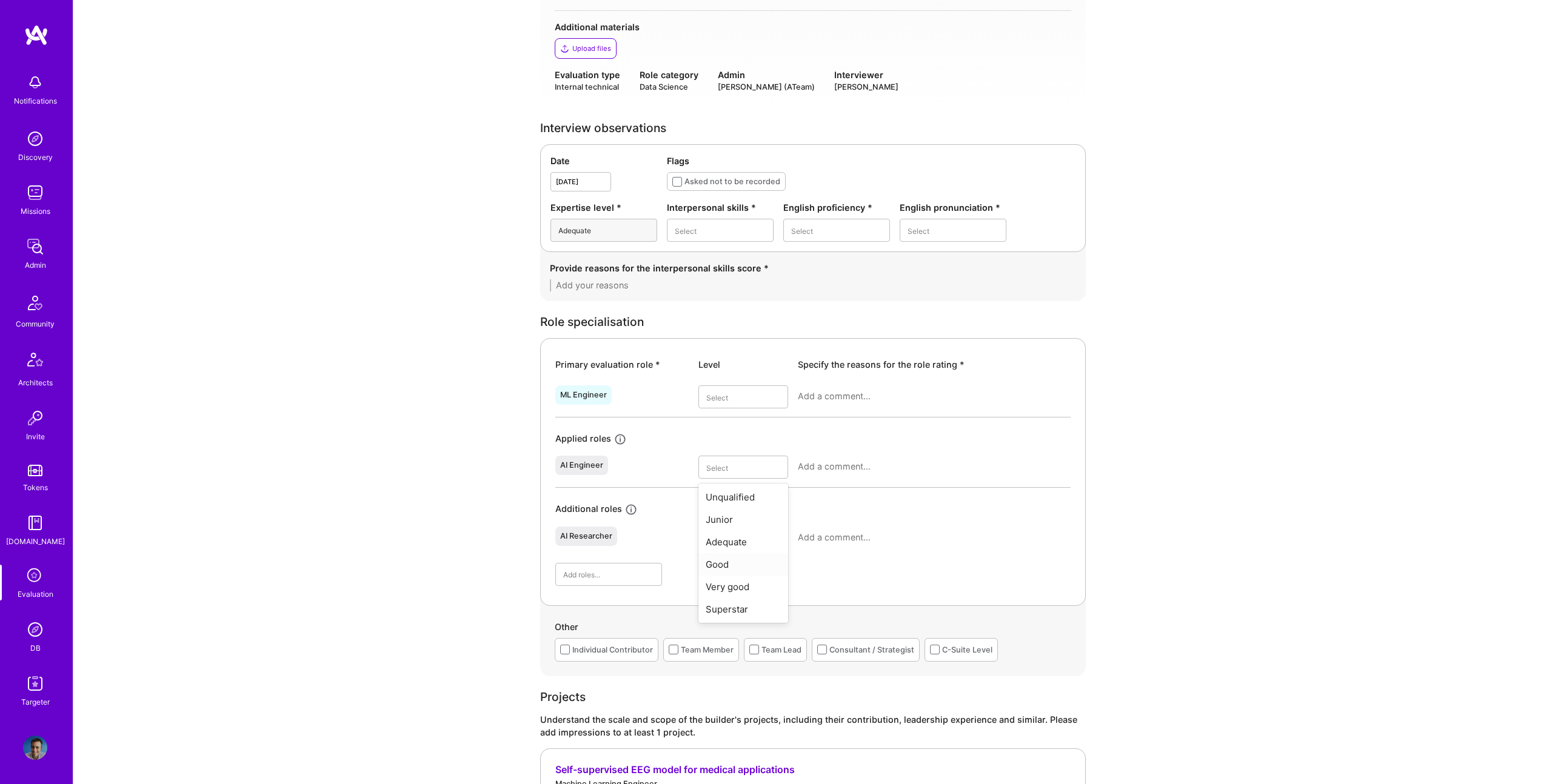
click at [726, 571] on div "Good" at bounding box center [743, 564] width 90 height 22
click at [737, 404] on div "Select" at bounding box center [743, 401] width 90 height 32
click at [742, 519] on div "Very good" at bounding box center [743, 516] width 90 height 22
click at [698, 348] on div "Excellent" at bounding box center [720, 350] width 107 height 22
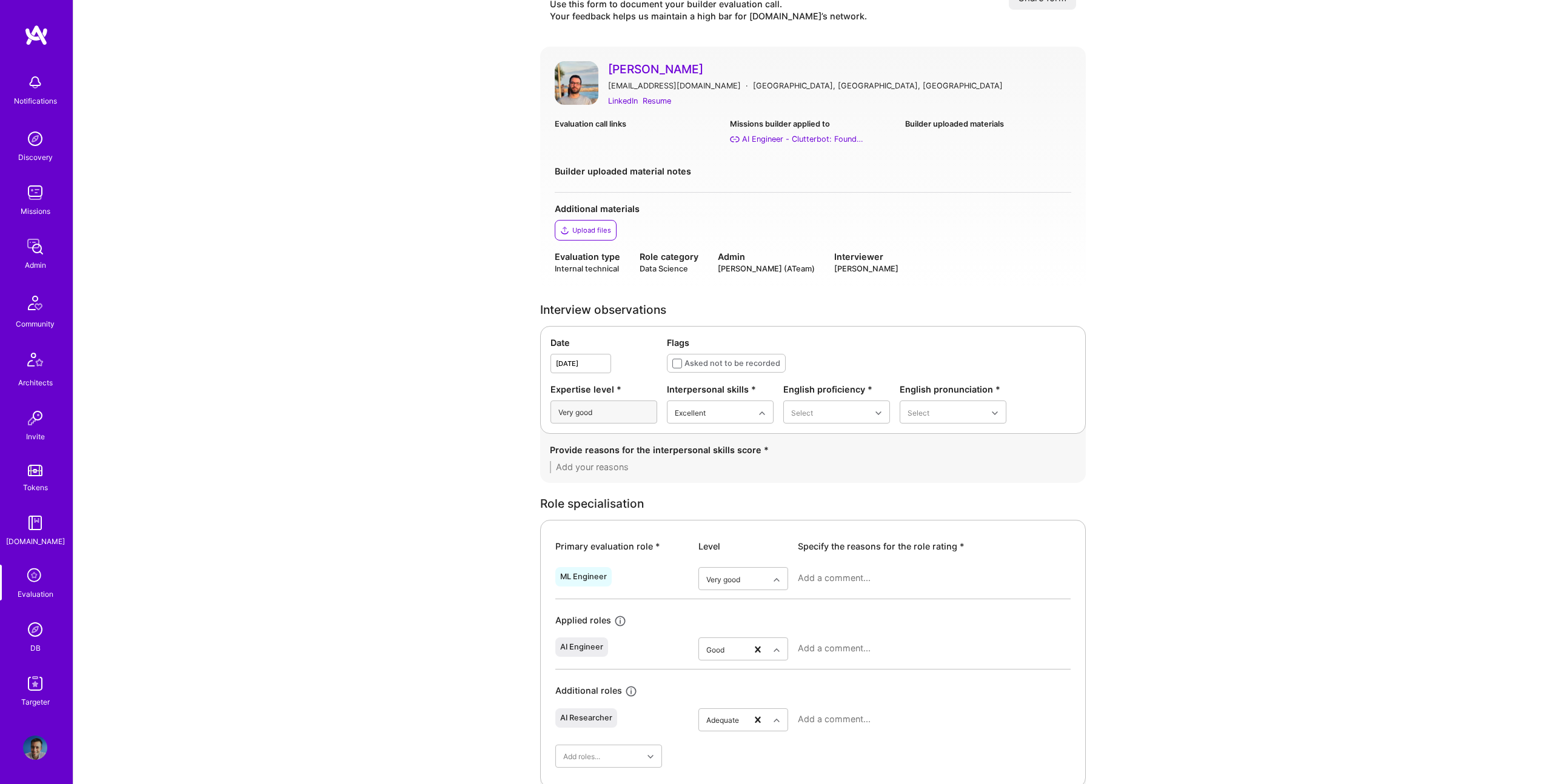
scroll to position [0, 0]
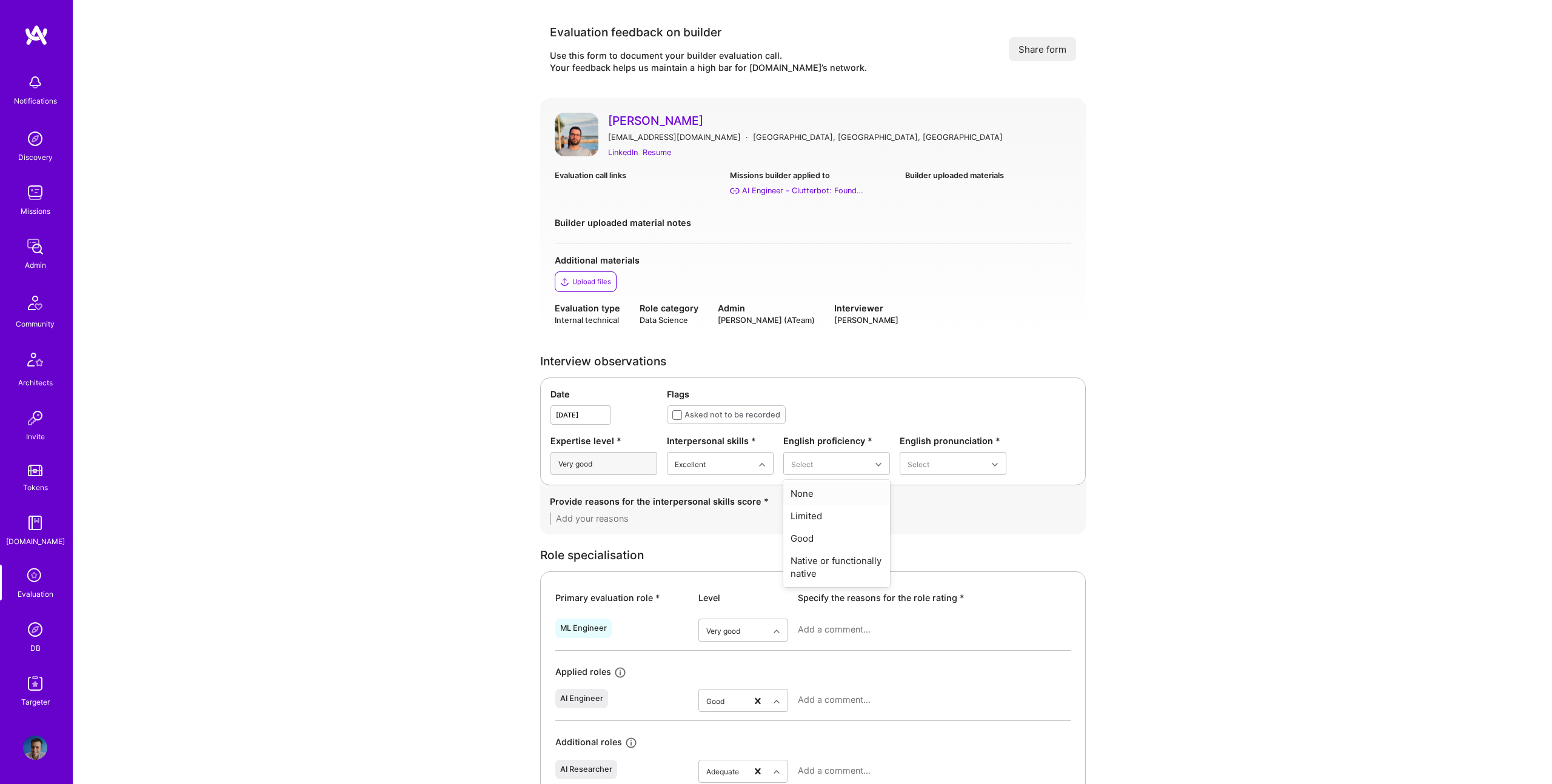
drag, startPoint x: 824, startPoint y: 473, endPoint x: 815, endPoint y: 464, distance: 12.7
click at [809, 541] on div "Good" at bounding box center [836, 538] width 107 height 22
click at [916, 535] on div "Good" at bounding box center [953, 538] width 107 height 22
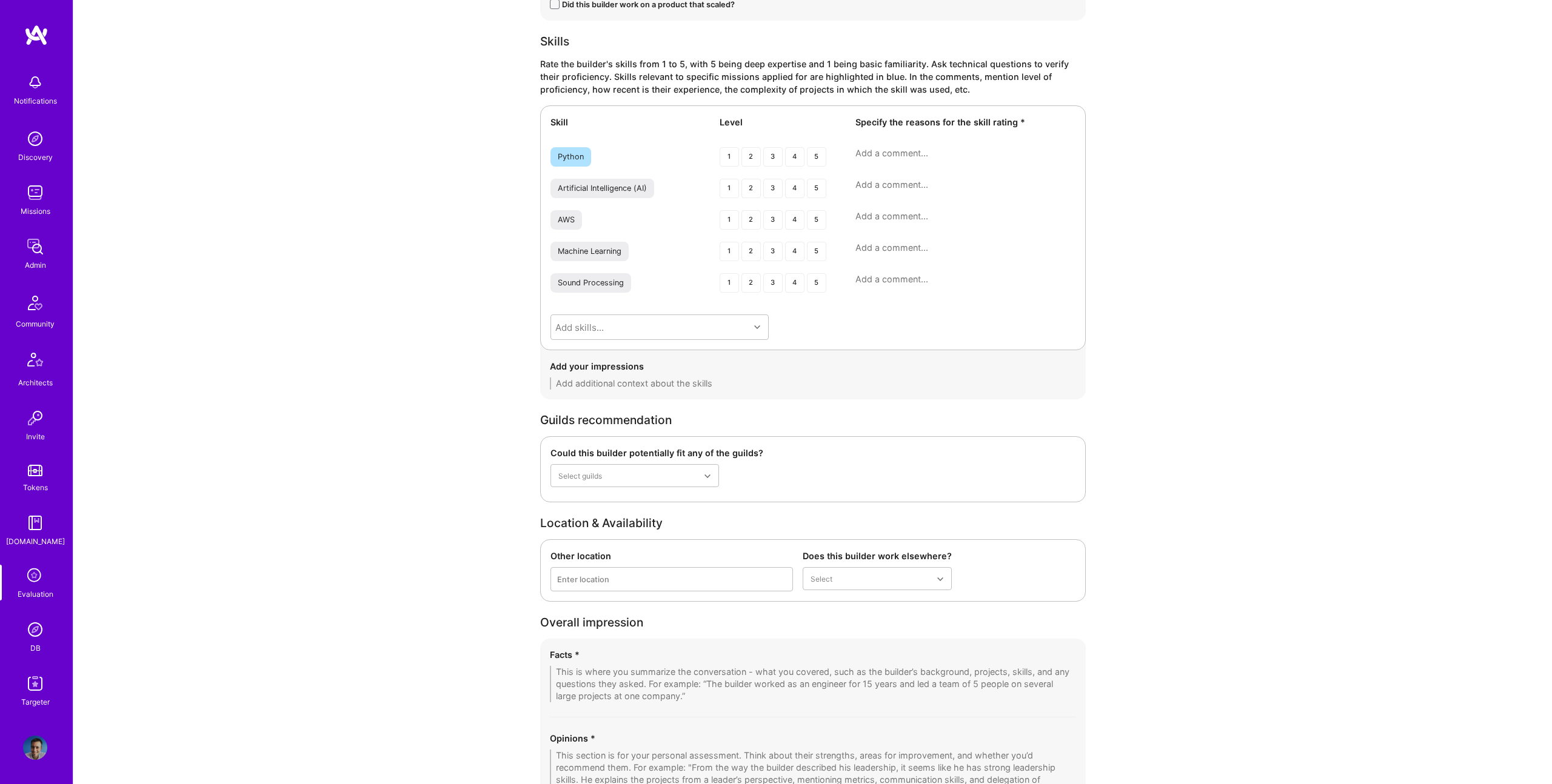
scroll to position [1578, 0]
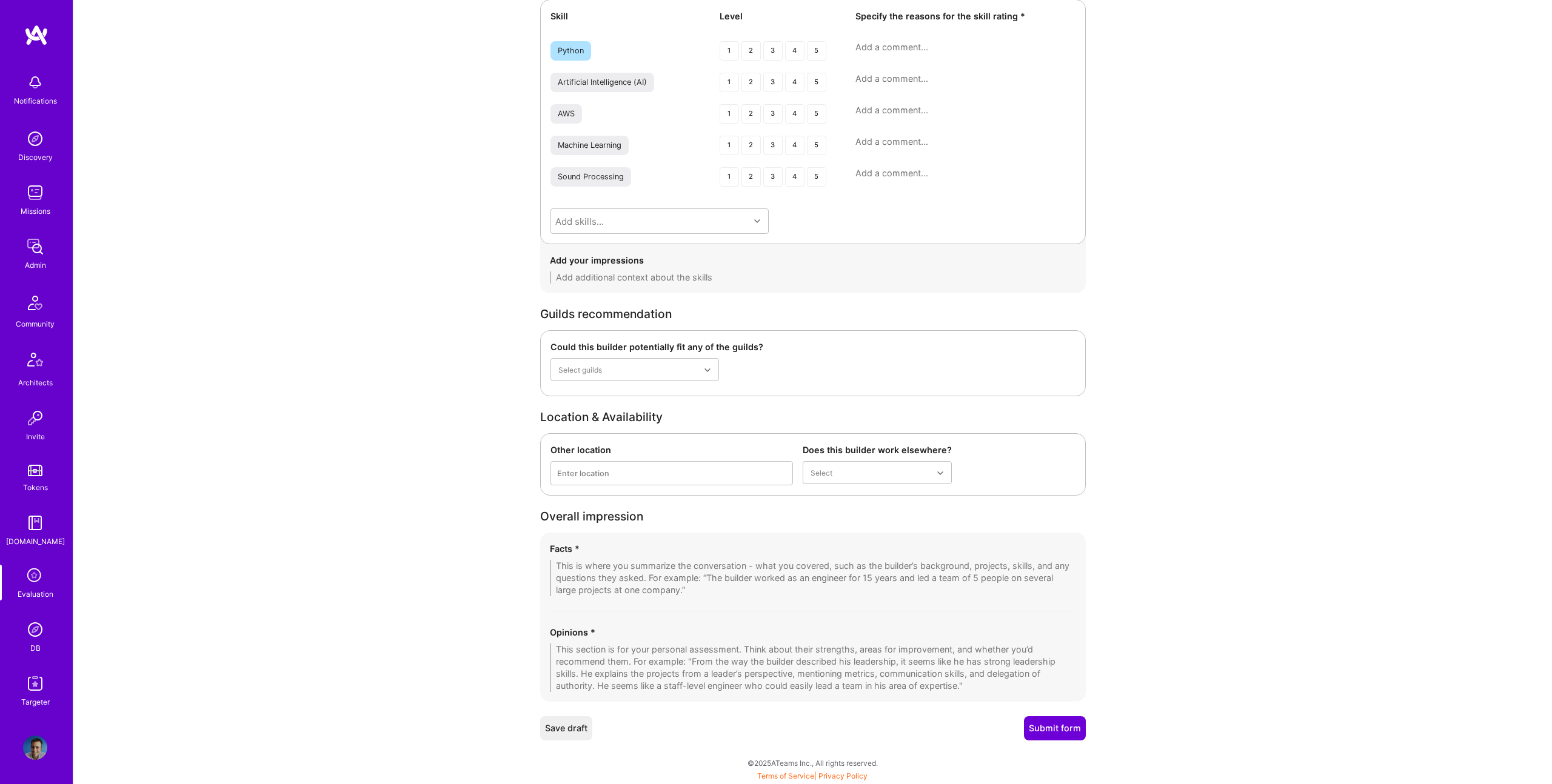
click at [658, 580] on textarea at bounding box center [813, 578] width 526 height 36
paste textarea "Dito pelo ChatGPT: Mohamed Rahmouni is a Machine Learning Engineer with over 7 …"
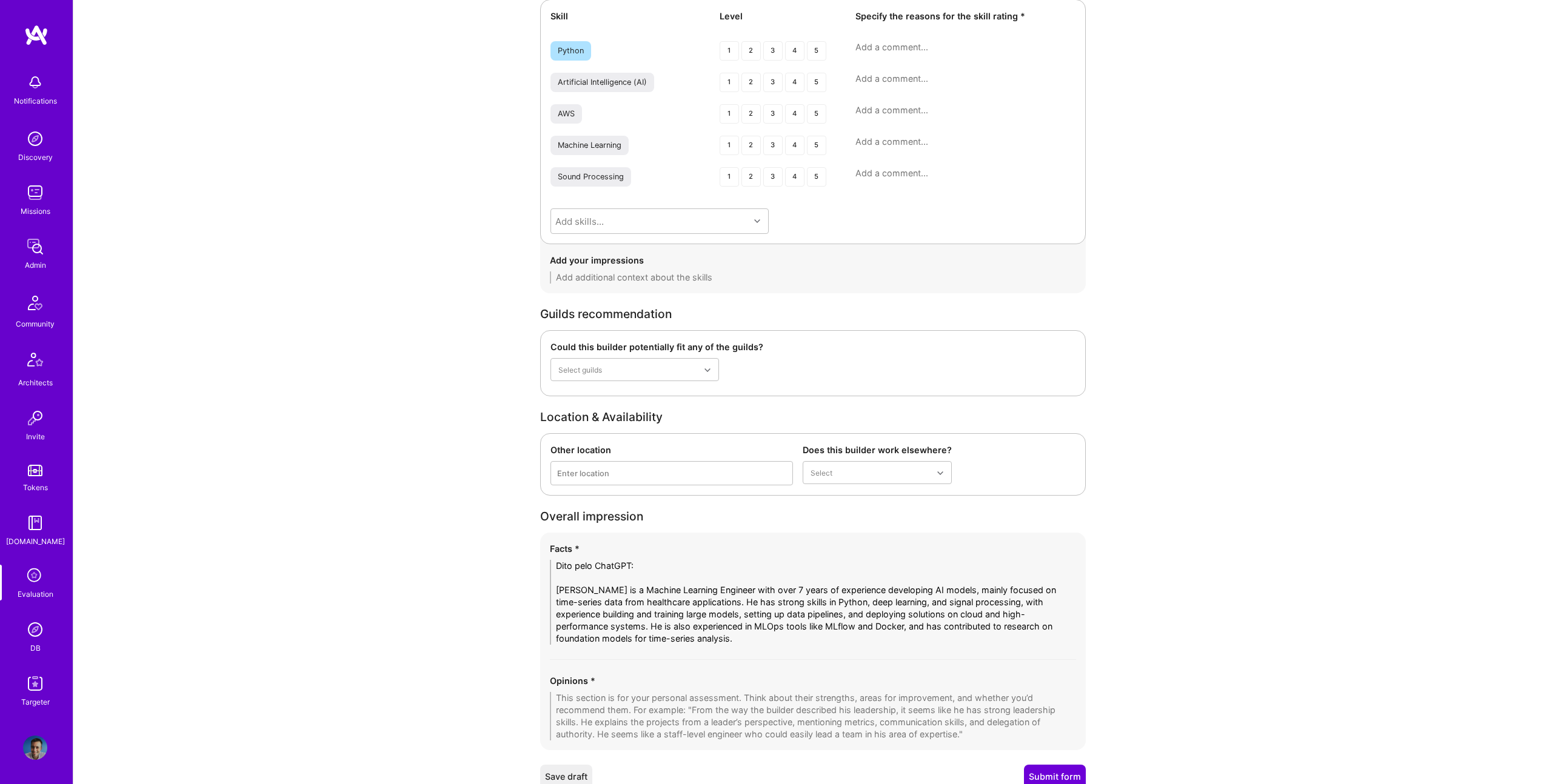
drag, startPoint x: 555, startPoint y: 588, endPoint x: 545, endPoint y: 556, distance: 33.5
click at [545, 556] on div "Facts * Dito pelo ChatGPT: Mohamed Rahmouni is a Machine Learning Engineer with…" at bounding box center [812, 642] width 545 height 217
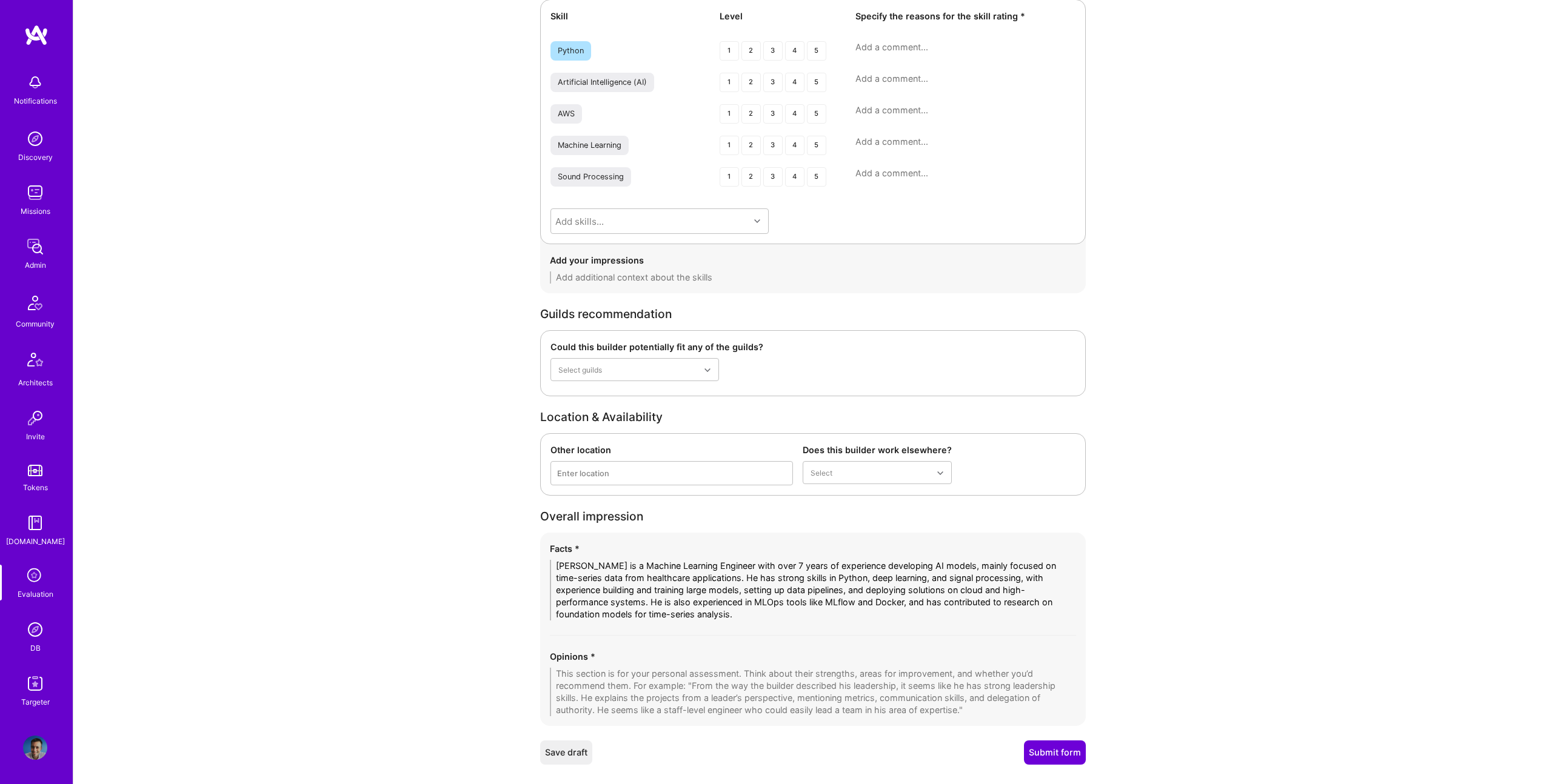
scroll to position [1602, 0]
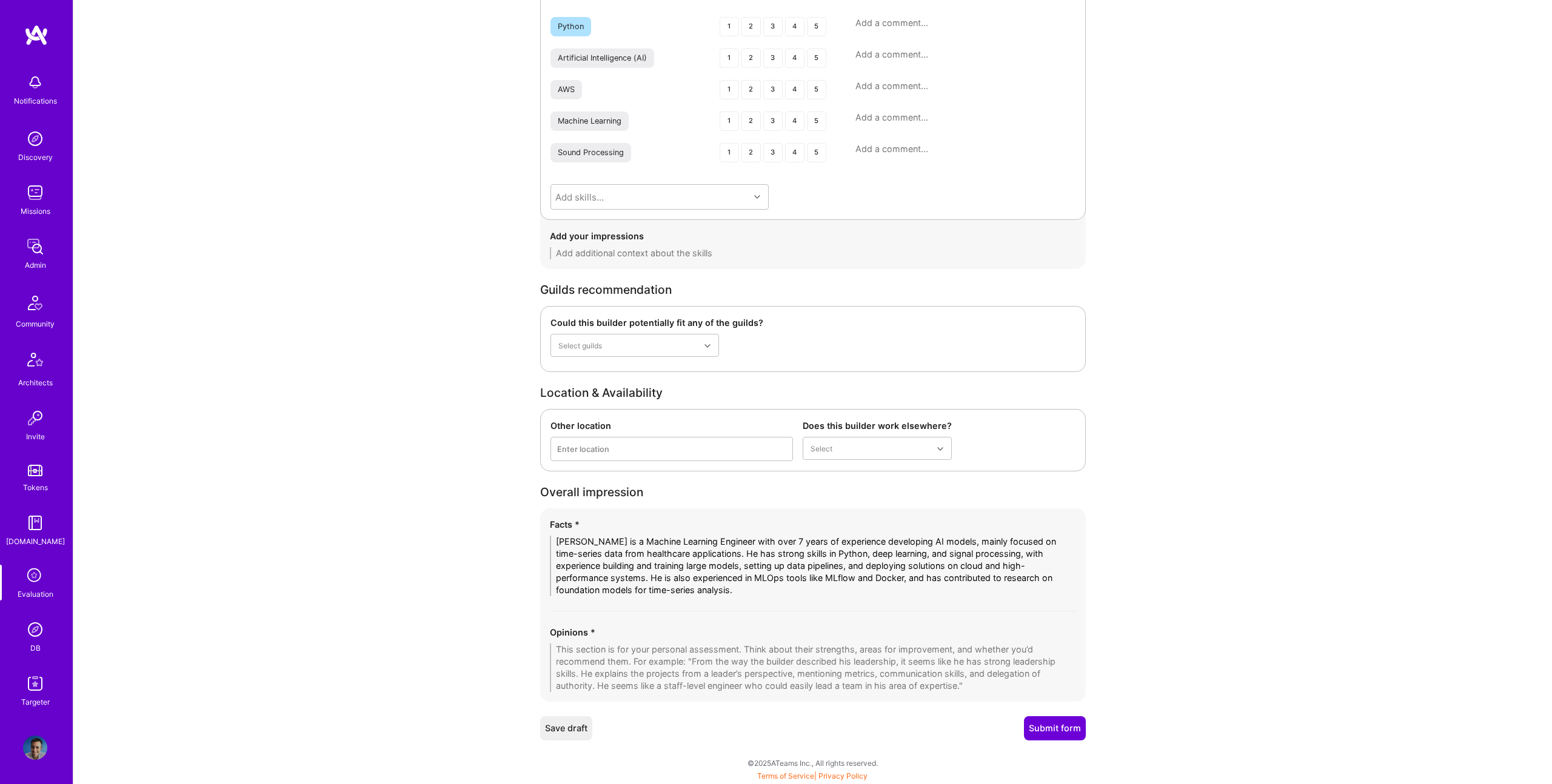
type textarea "Mohamed Rahmouni is a Machine Learning Engineer with over 7 years of experience…"
click at [738, 641] on div "Opinions *" at bounding box center [813, 659] width 526 height 66
drag, startPoint x: 781, startPoint y: 665, endPoint x: 1551, endPoint y: 669, distance: 770.0
click at [789, 667] on textarea at bounding box center [813, 668] width 526 height 49
drag, startPoint x: 732, startPoint y: 592, endPoint x: 781, endPoint y: 634, distance: 64.5
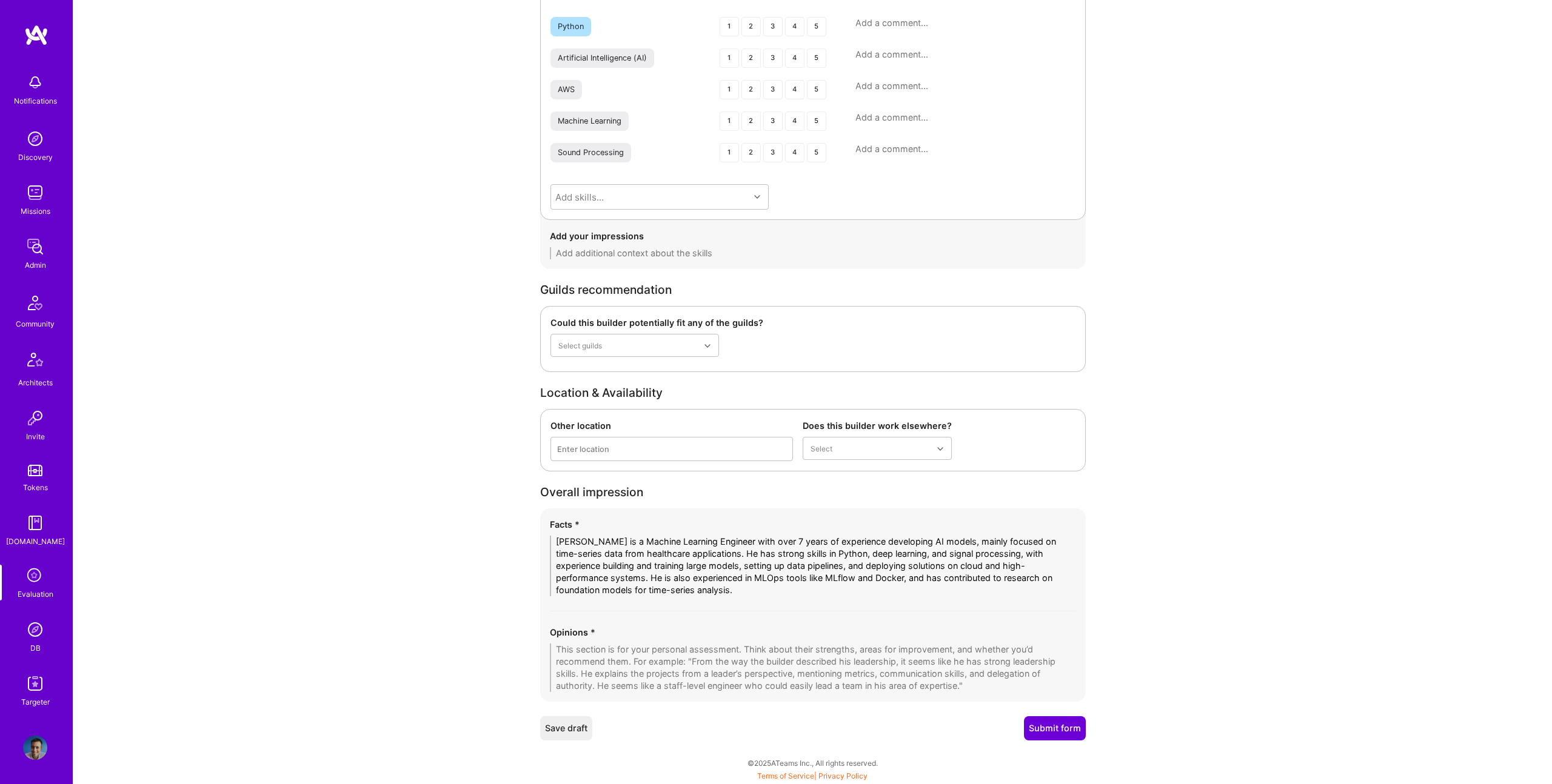
click at [752, 610] on div "Facts * Mohamed Rahmouni is a Machine Learning Engineer with over 7 years of ex…" at bounding box center [812, 605] width 545 height 193
click at [692, 675] on textarea at bounding box center [813, 668] width 526 height 49
click at [693, 674] on textarea at bounding box center [813, 668] width 526 height 49
paste textarea "Mohamed performed well during the interview, demonstrating solid technical expe…"
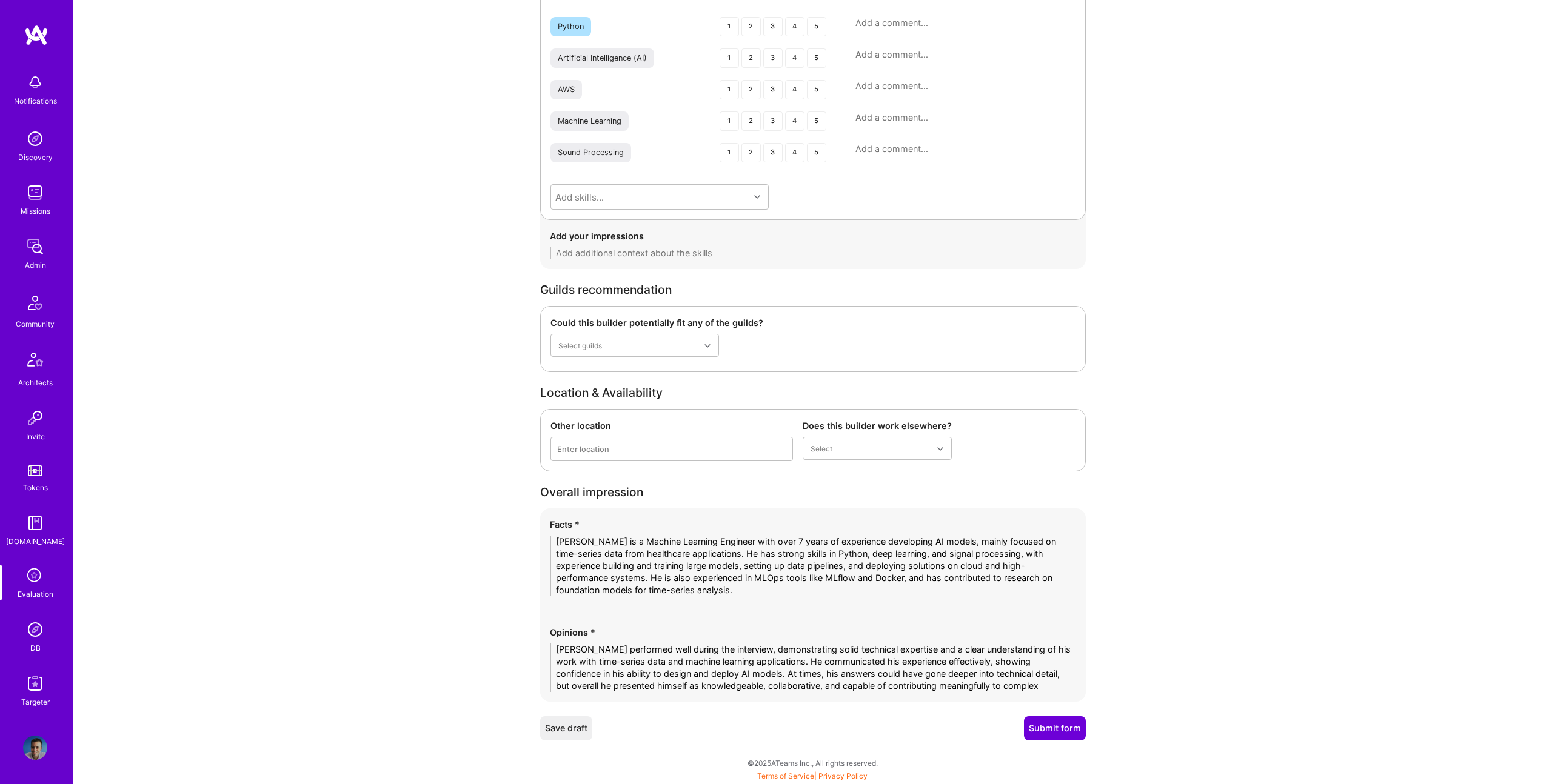
scroll to position [0, 0]
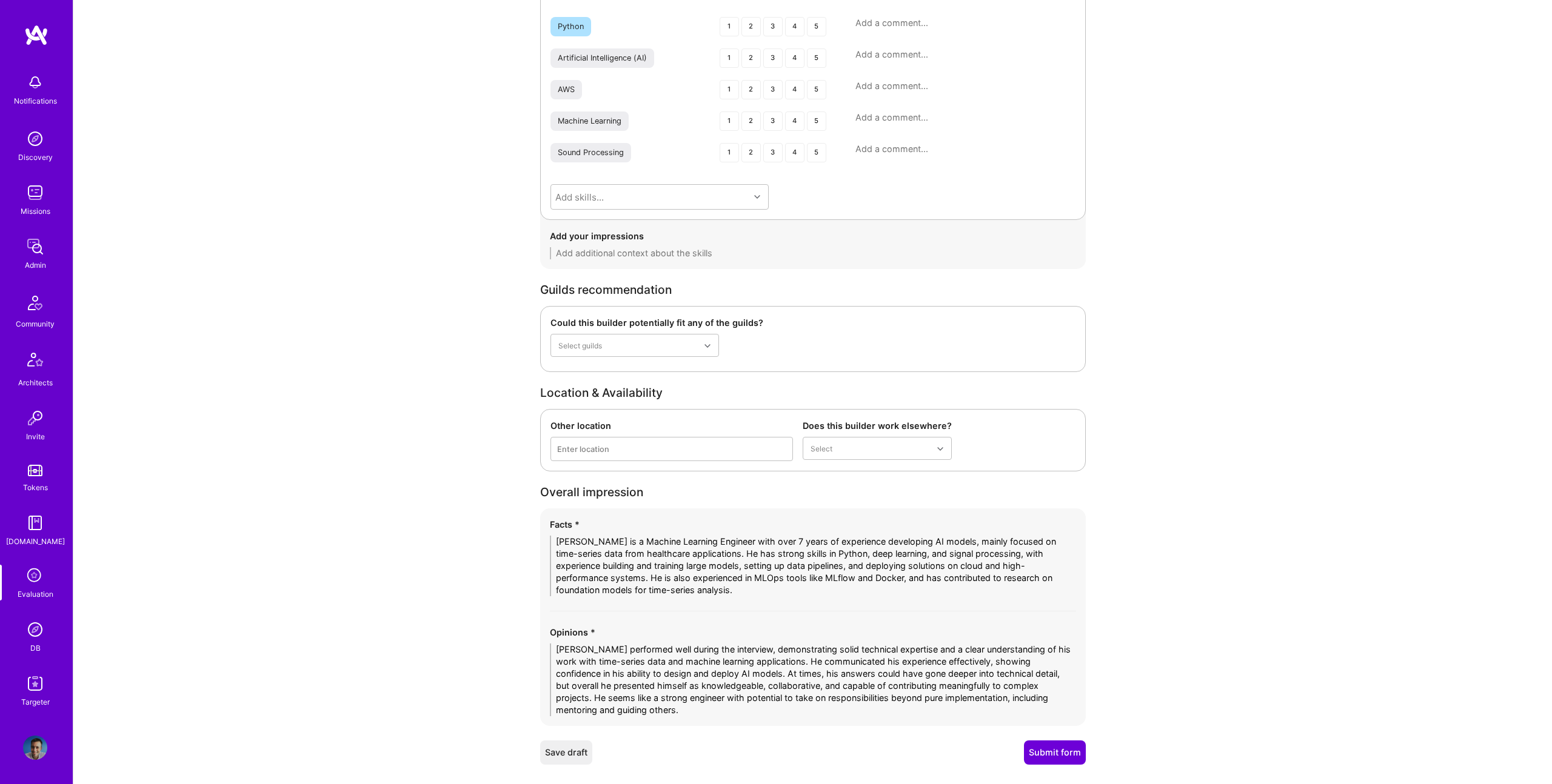
click at [808, 663] on textarea "Mohamed performed well during the interview, demonstrating solid technical expe…" at bounding box center [813, 680] width 526 height 73
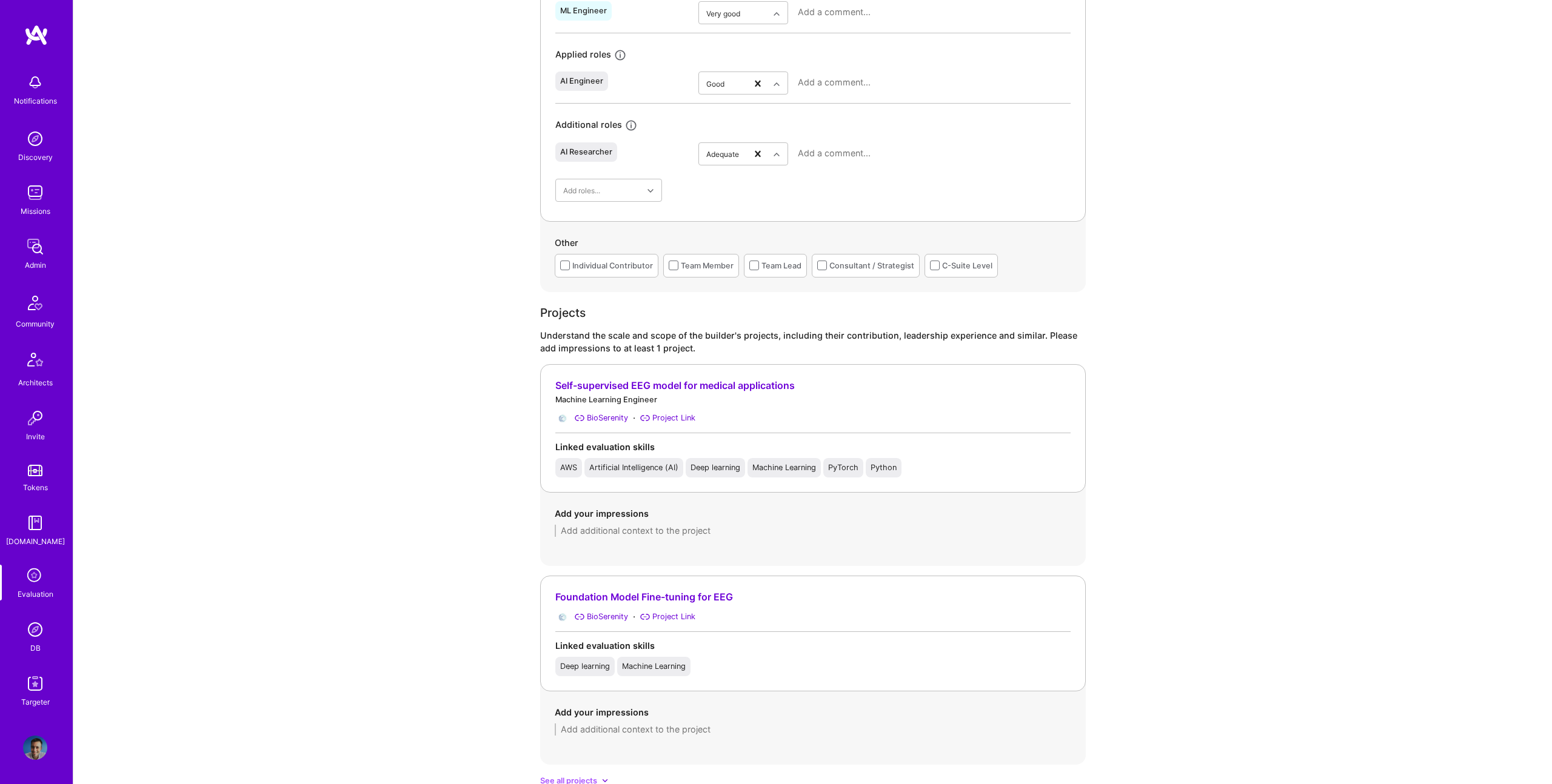
scroll to position [638, 0]
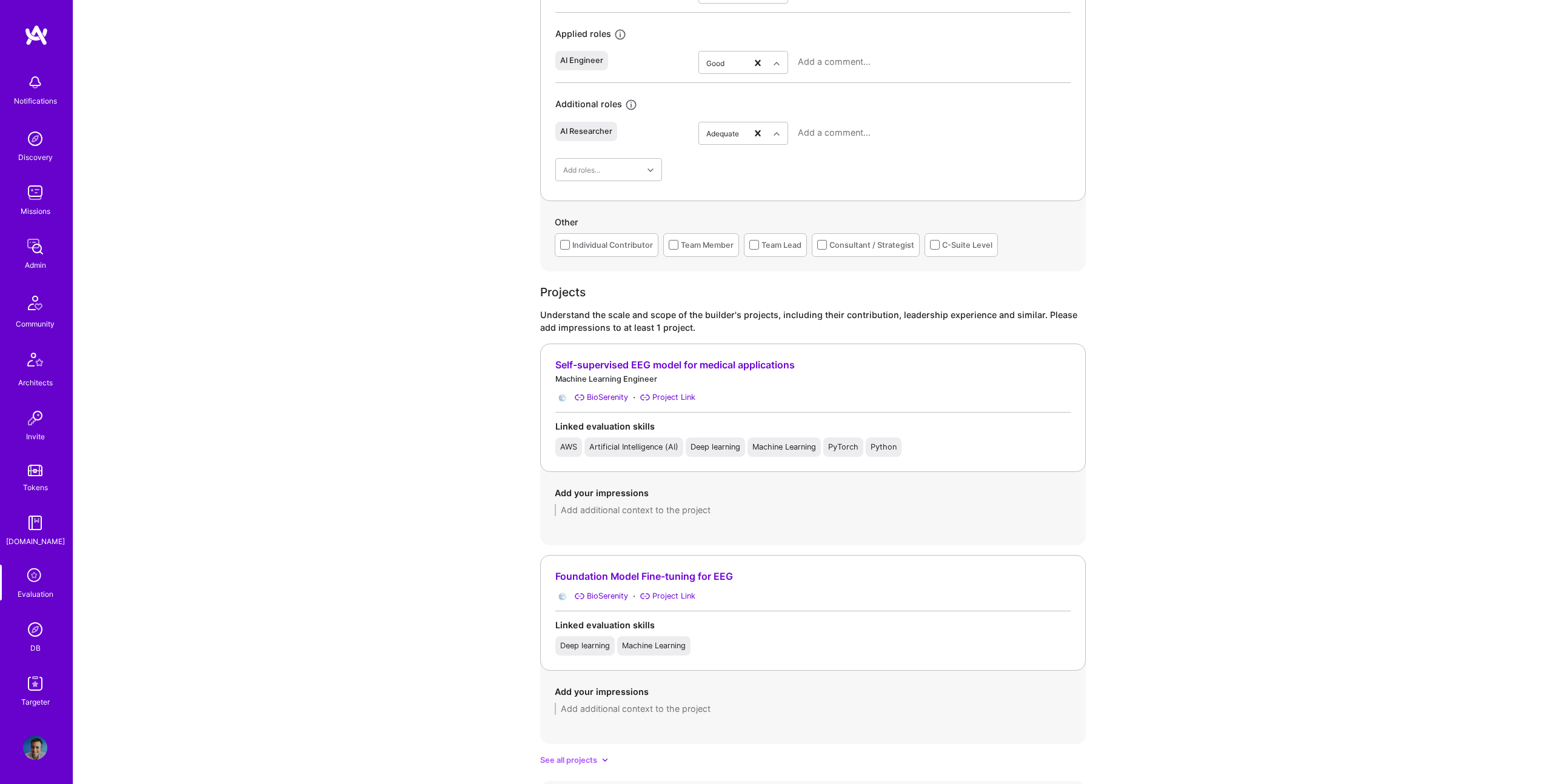
type textarea "Mohamed performed well during the interview, demonstrating solid technical expe…"
click at [709, 508] on textarea at bounding box center [813, 510] width 516 height 12
paste textarea "Developed a large-scale foundation model for EEG analysis that improves seizure…"
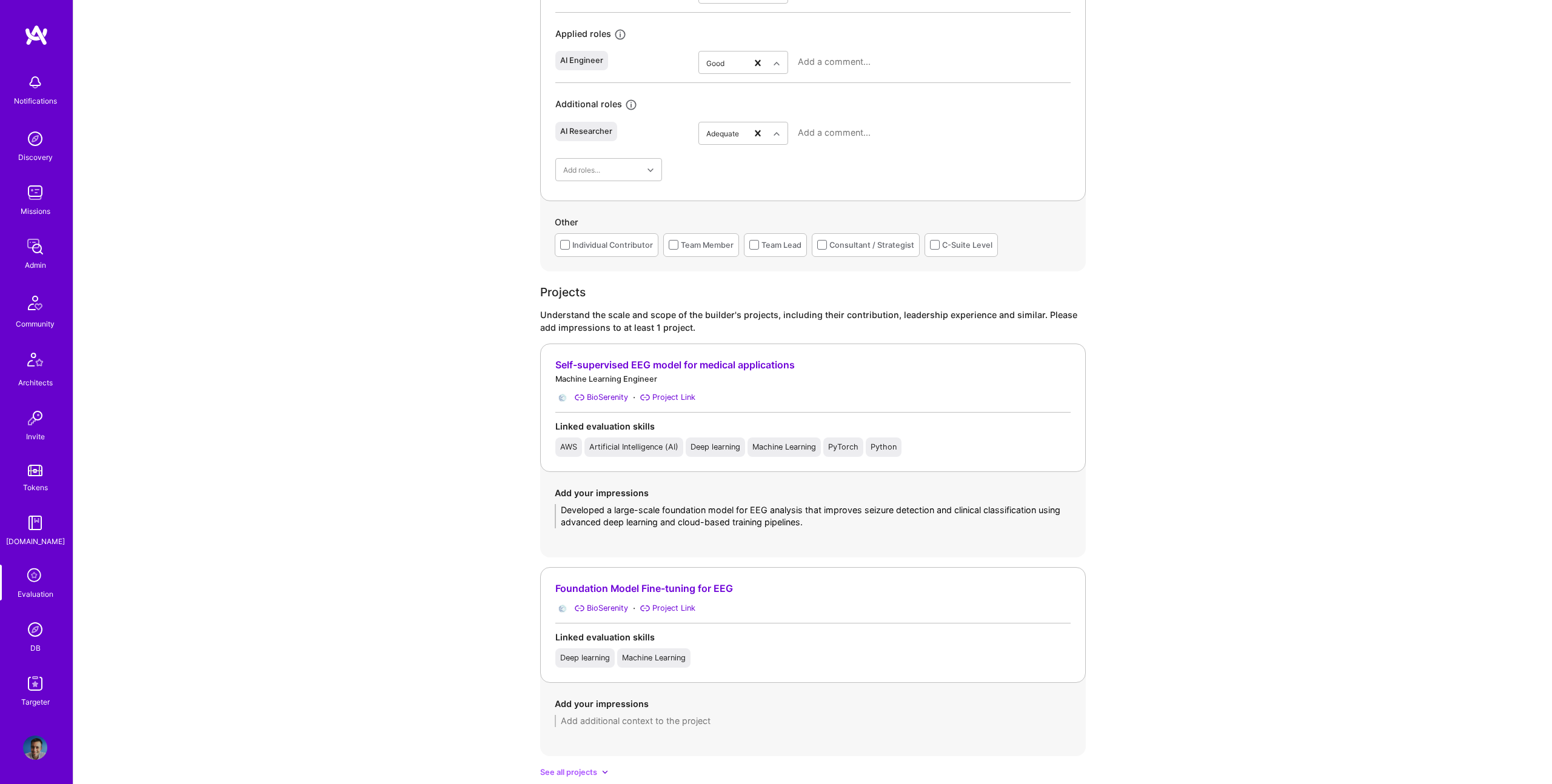
scroll to position [0, 0]
type textarea "Developed a large-scale foundation model for EEG analysis that improves seizure…"
click at [761, 725] on textarea at bounding box center [813, 721] width 516 height 12
paste textarea "Adapted and validated a foundation model for EEG data, showing superior perform…"
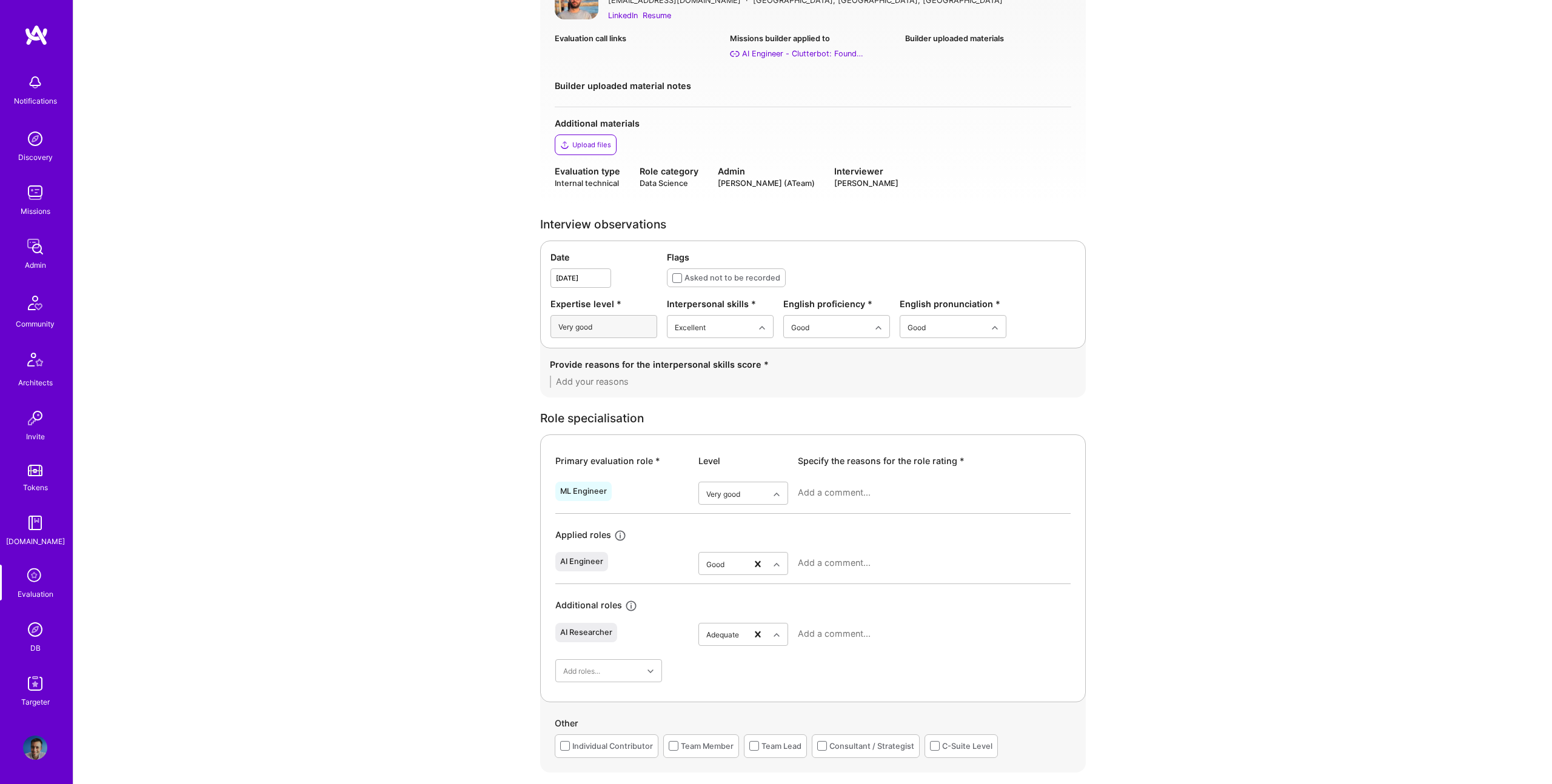
scroll to position [152, 0]
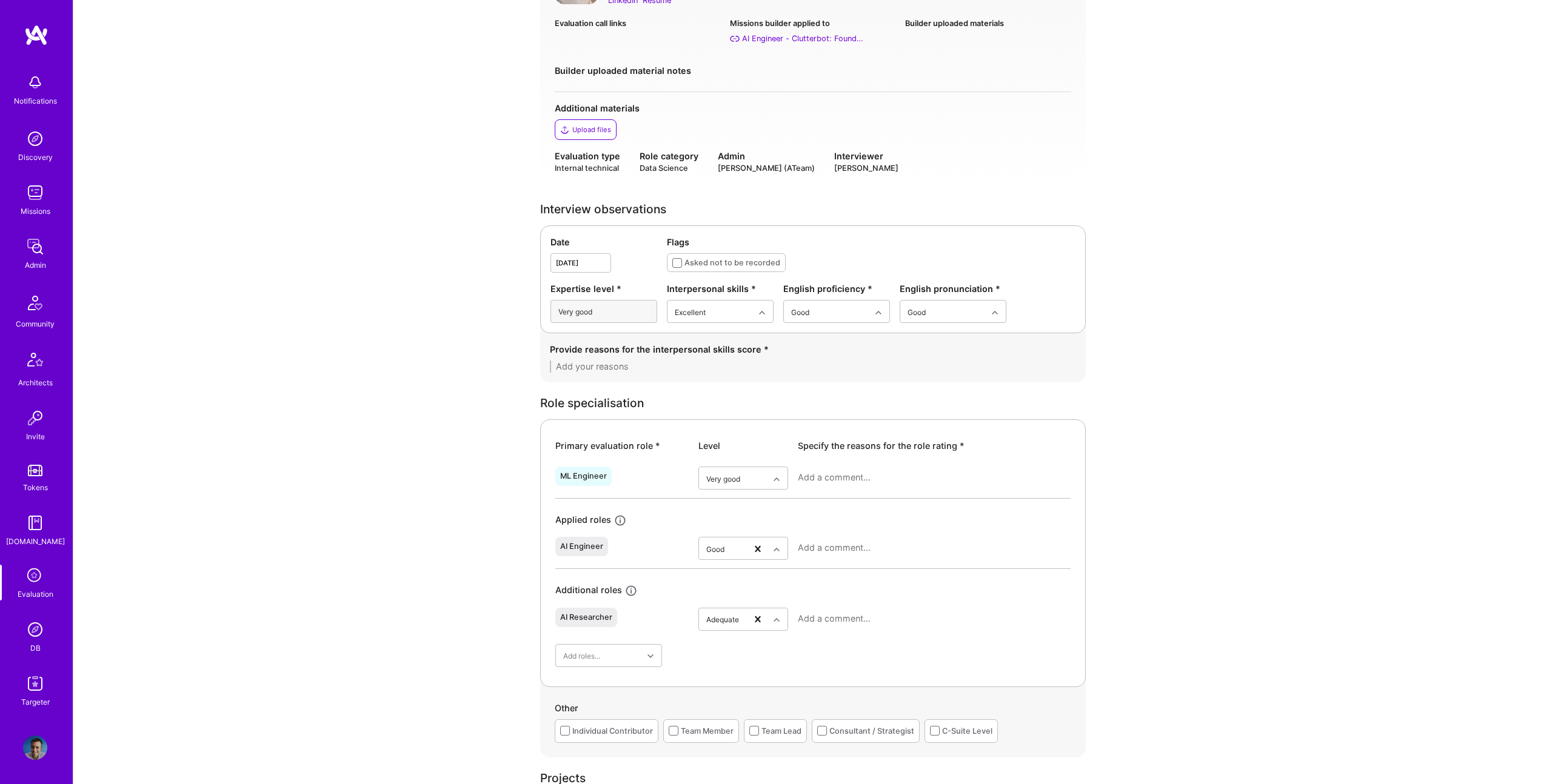
type textarea "Adapted and validated a foundation model for EEG data, showing superior perform…"
click at [664, 364] on textarea at bounding box center [813, 367] width 526 height 12
click at [664, 363] on textarea at bounding box center [813, 367] width 526 height 12
paste textarea "Mohamed demonstrated excellent communication and collaboration skills during th…"
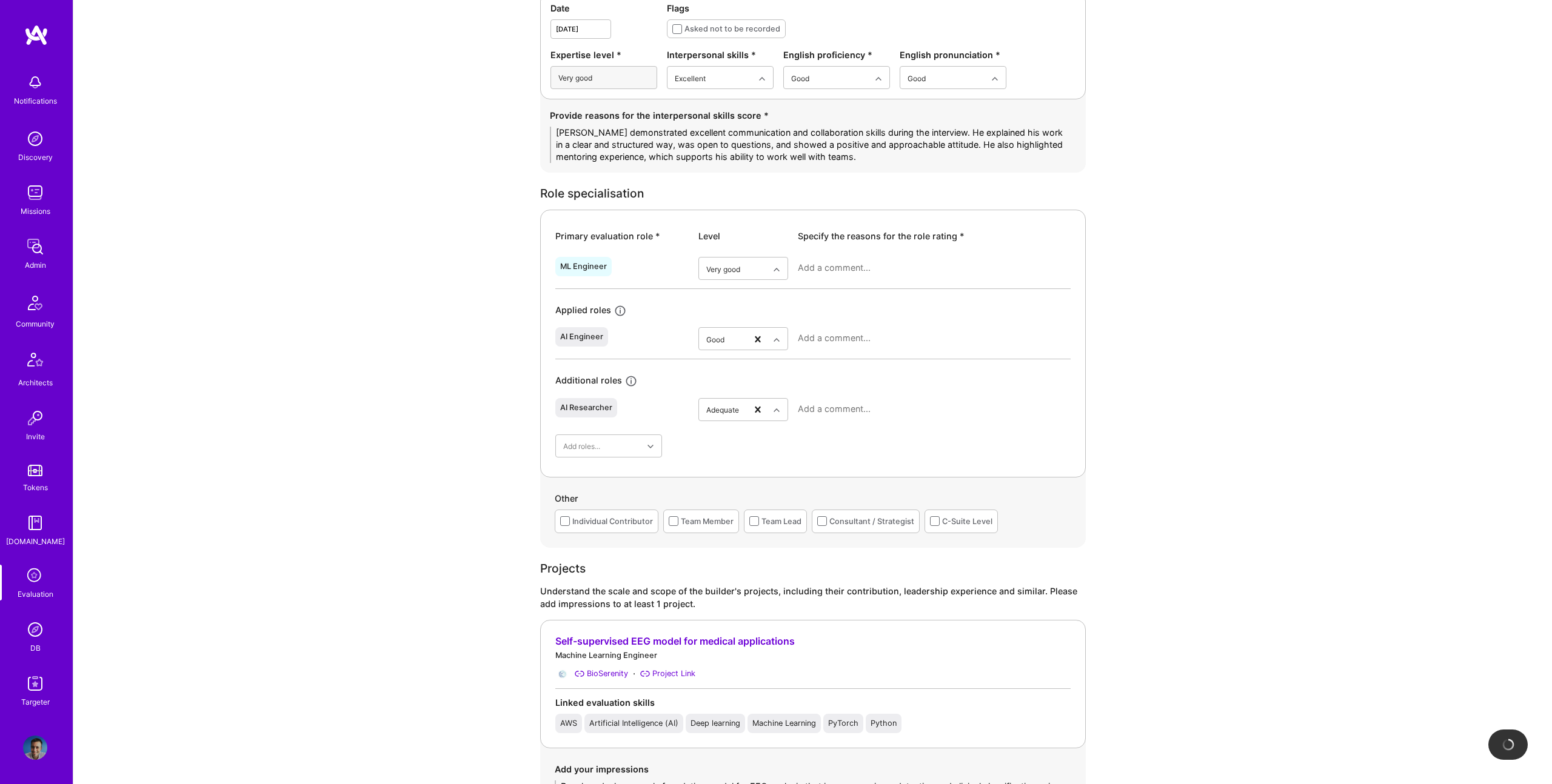
scroll to position [448, 0]
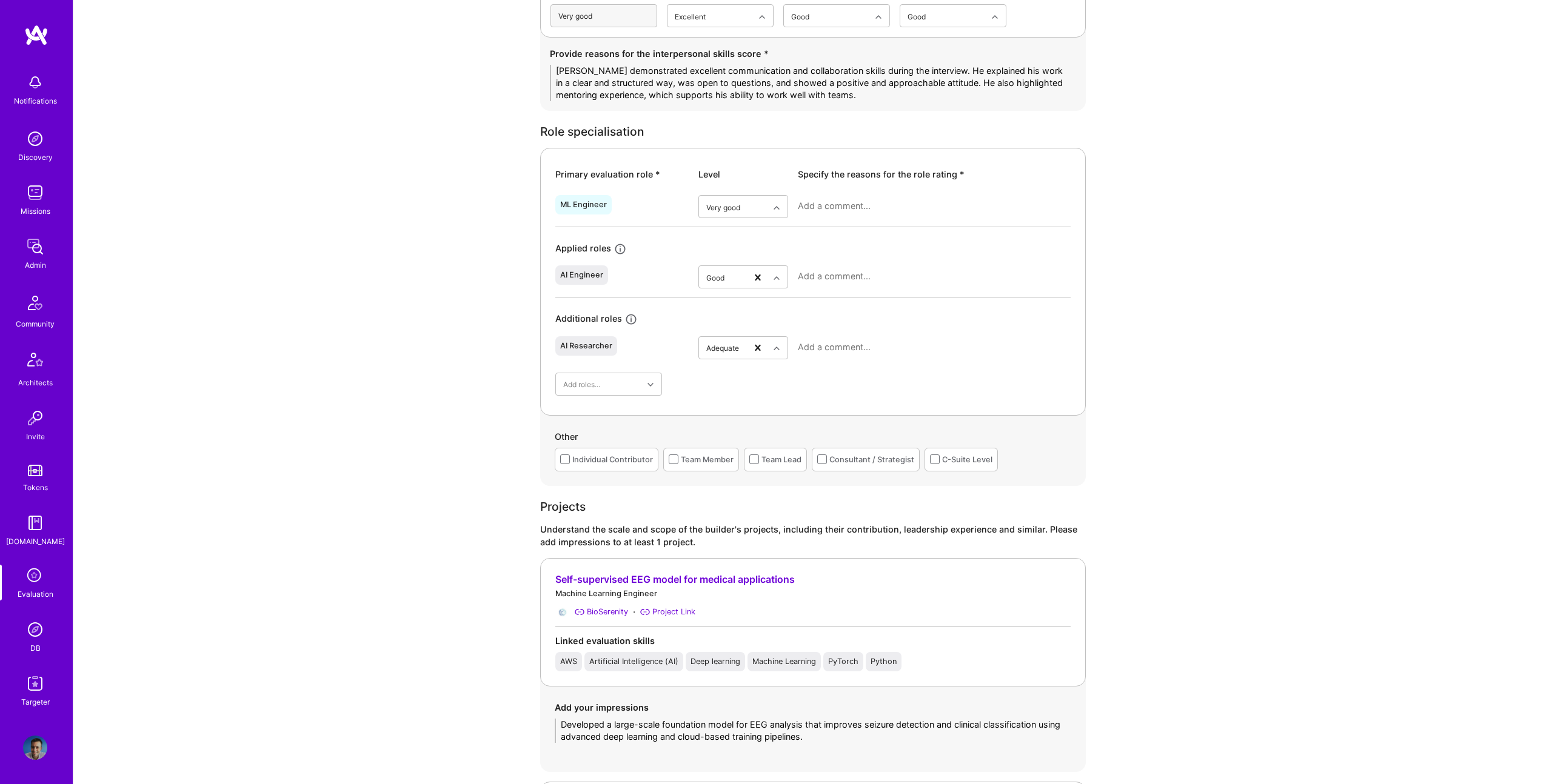
type textarea "Mohamed demonstrated excellent communication and collaboration skills during th…"
click at [849, 211] on textarea at bounding box center [934, 206] width 273 height 12
paste textarea "He has extensive experience building and deploying machine learning models, par…"
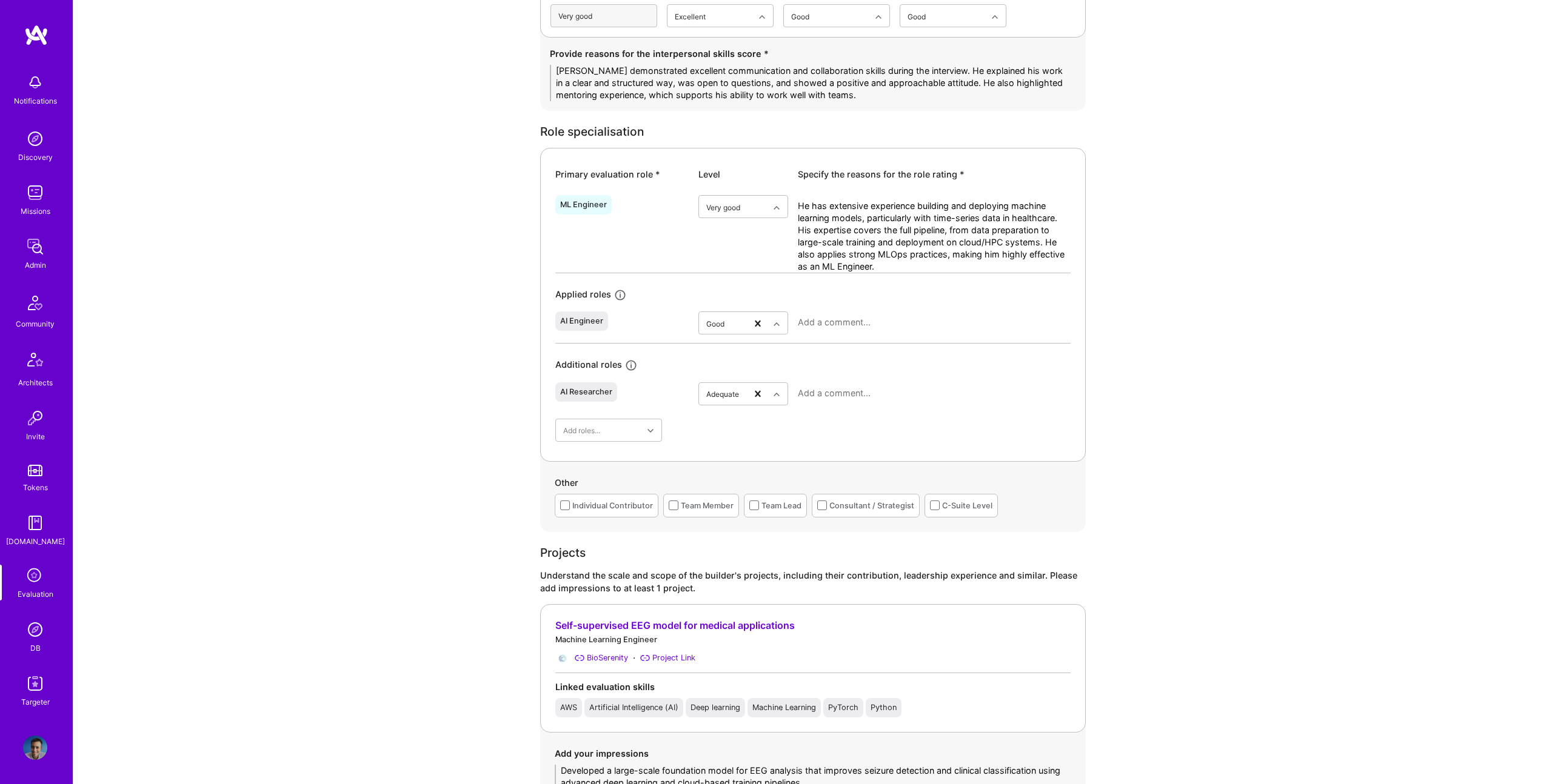
type textarea "He has extensive experience building and deploying machine learning models, par…"
click at [875, 311] on div "AI Engineer option Good, selected. Select is focused ,type to refine list, pres…" at bounding box center [813, 325] width 516 height 36
click at [875, 319] on textarea at bounding box center [934, 321] width 273 height 12
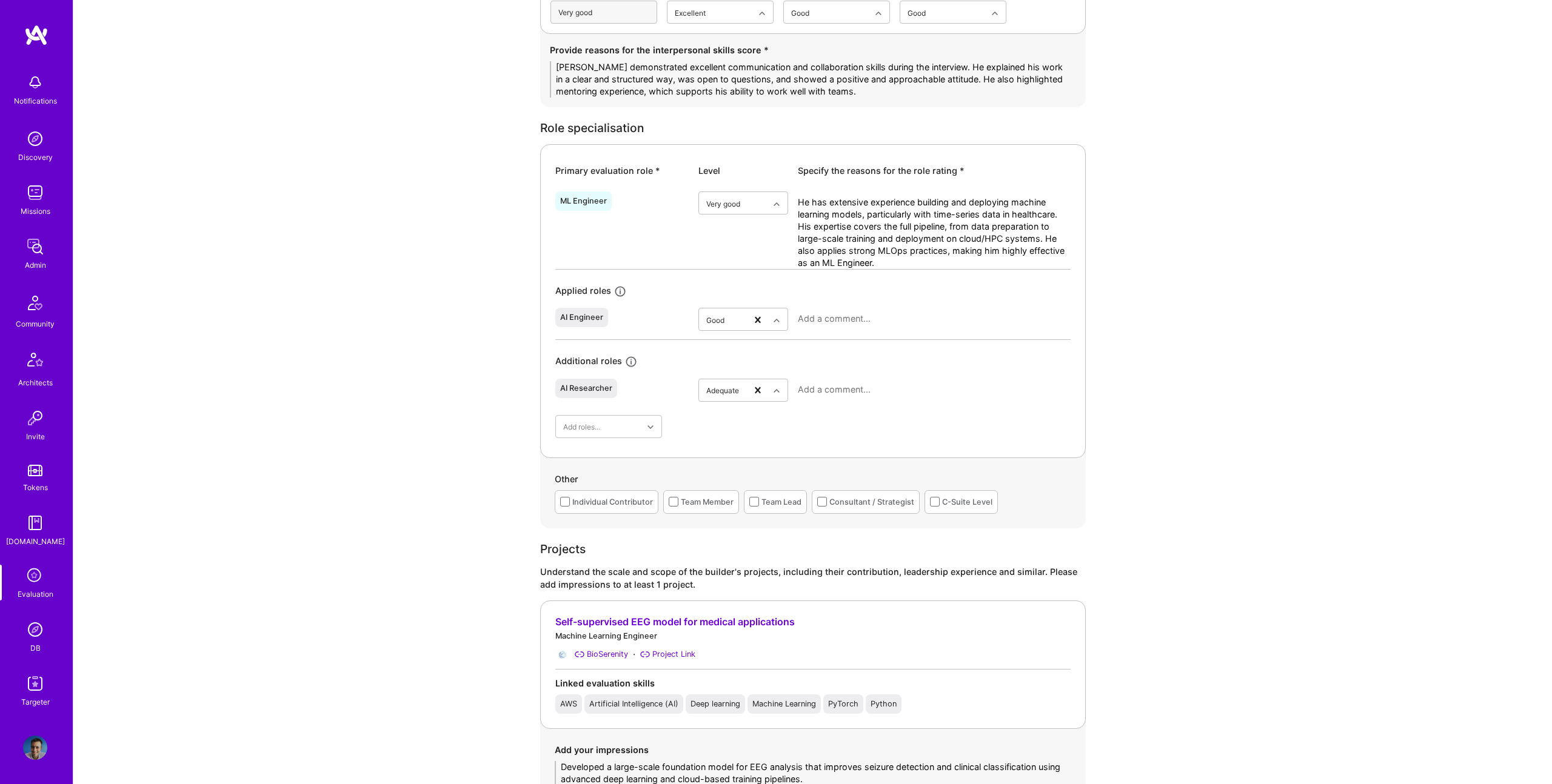
paste textarea "He has good knowledge of AI techniques and architectures, including self-superv…"
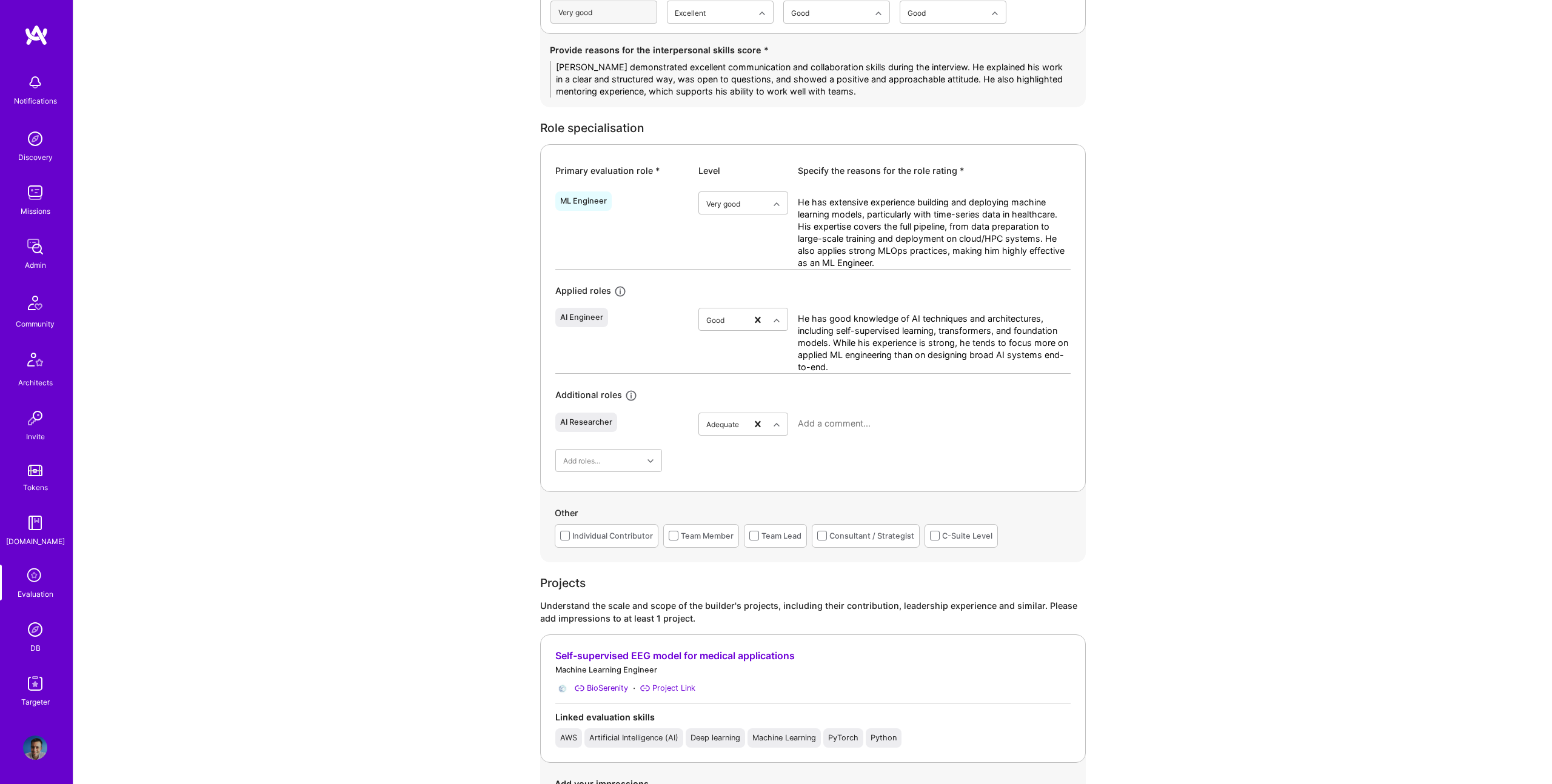
scroll to position [0, 0]
type textarea "He has good knowledge of AI techniques and architectures, including self-superv…"
click at [872, 423] on textarea at bounding box center [934, 423] width 273 height 12
paste textarea "He has contributed to research publications and fine-tuning of foundation model…"
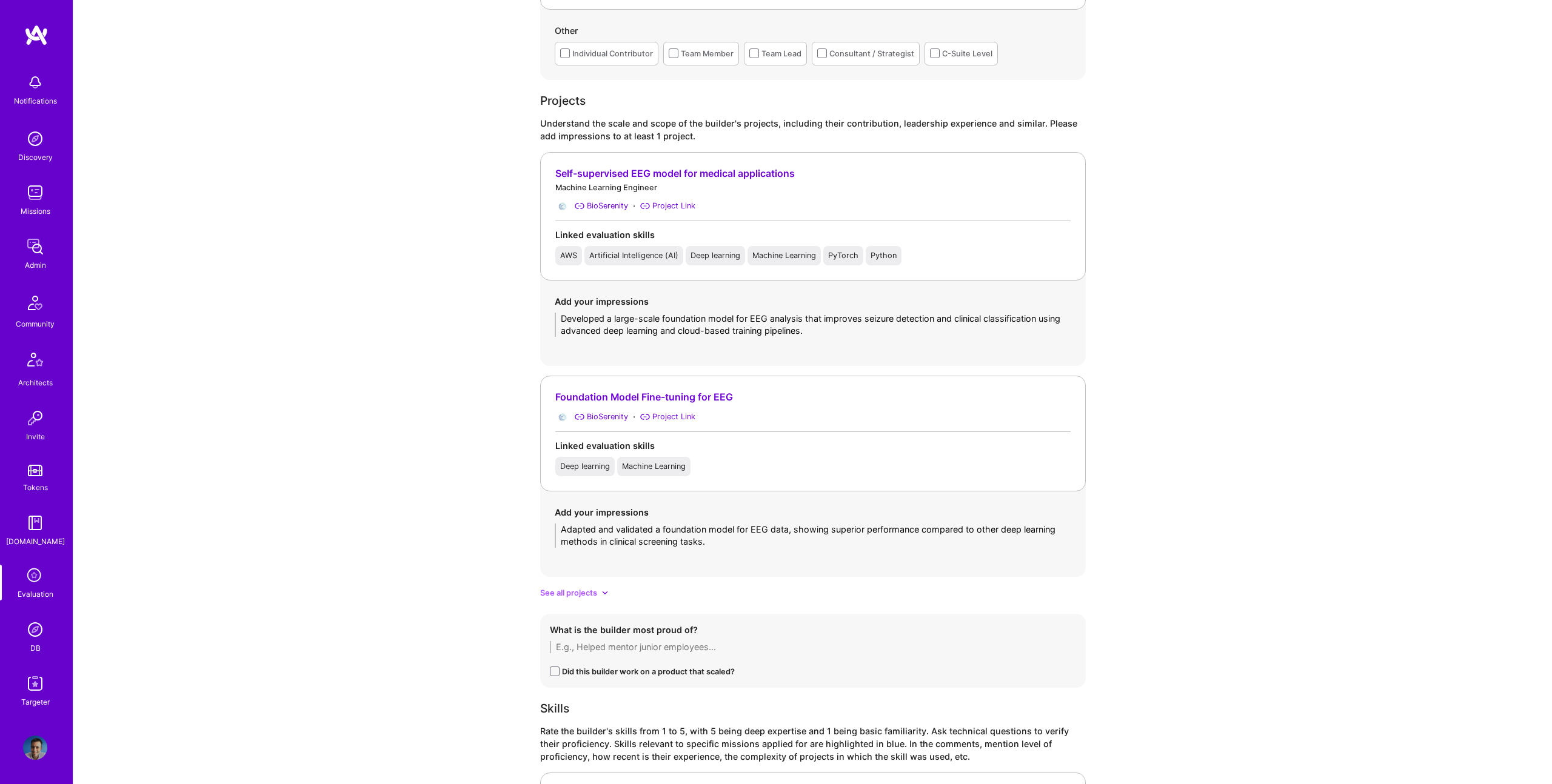
scroll to position [1789, 0]
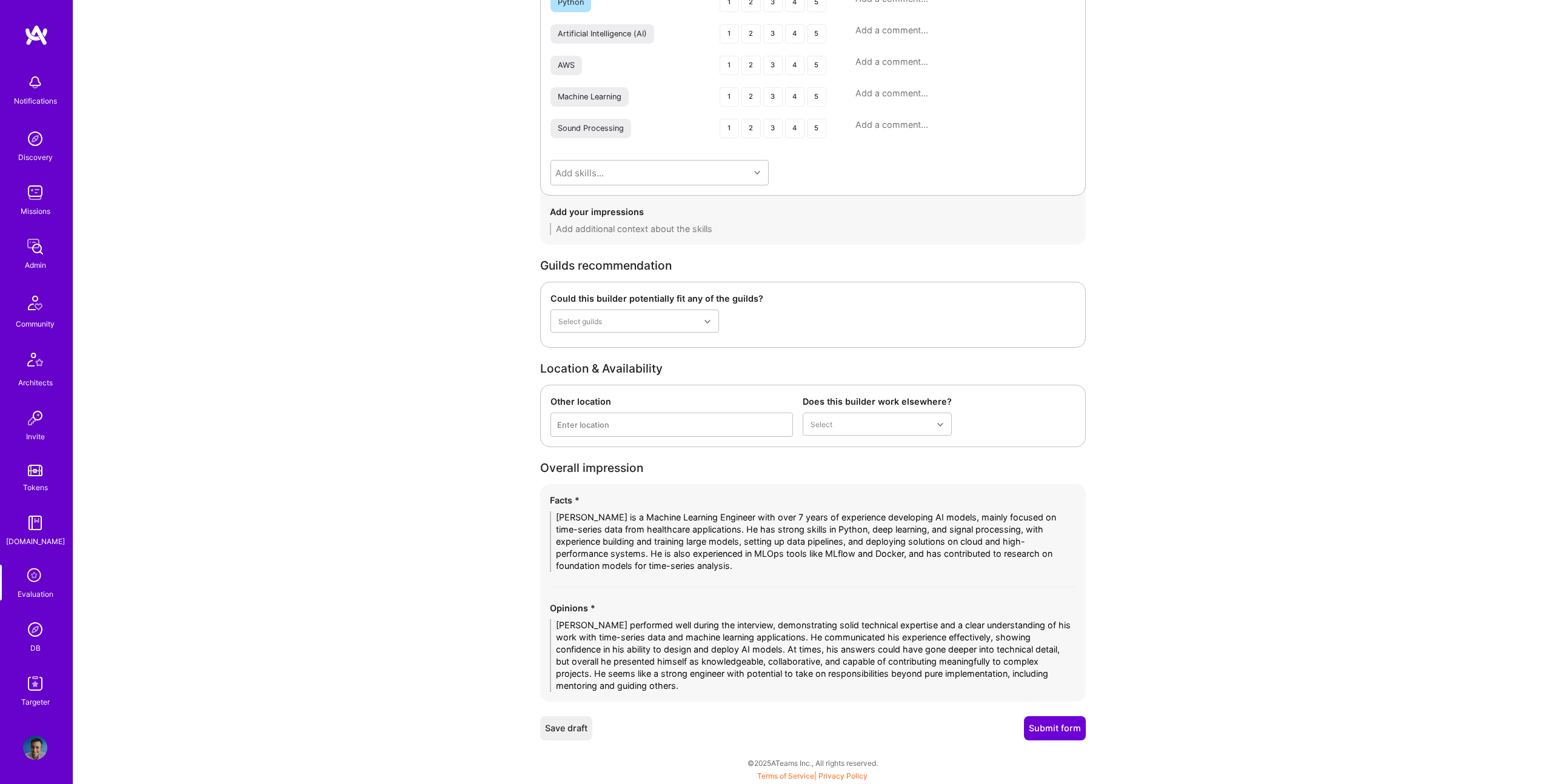
type textarea "He has contributed to research publications and fine-tuning of foundation model…"
click at [1041, 725] on button "Submit form" at bounding box center [1055, 728] width 62 height 24
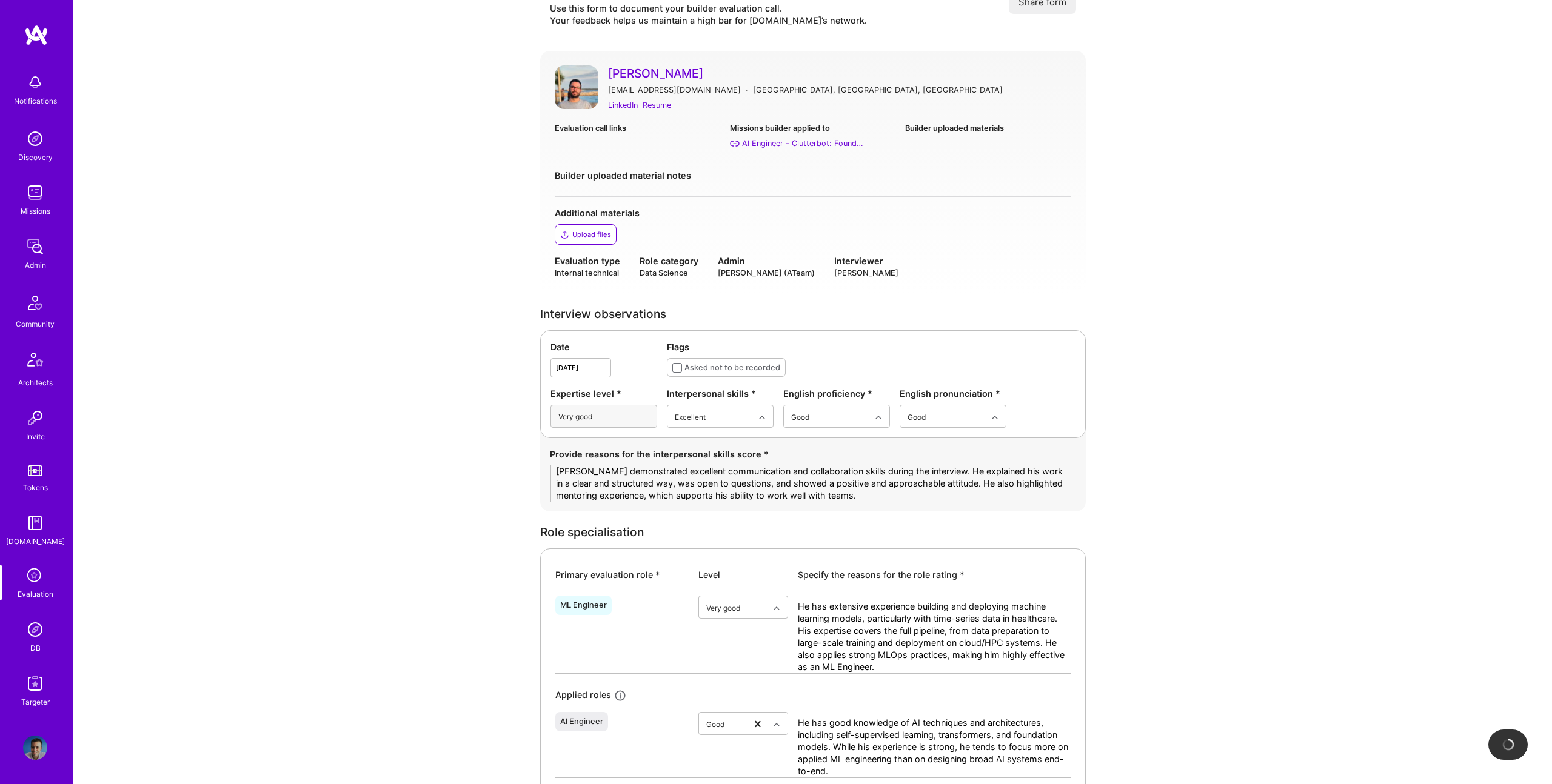
scroll to position [0, 0]
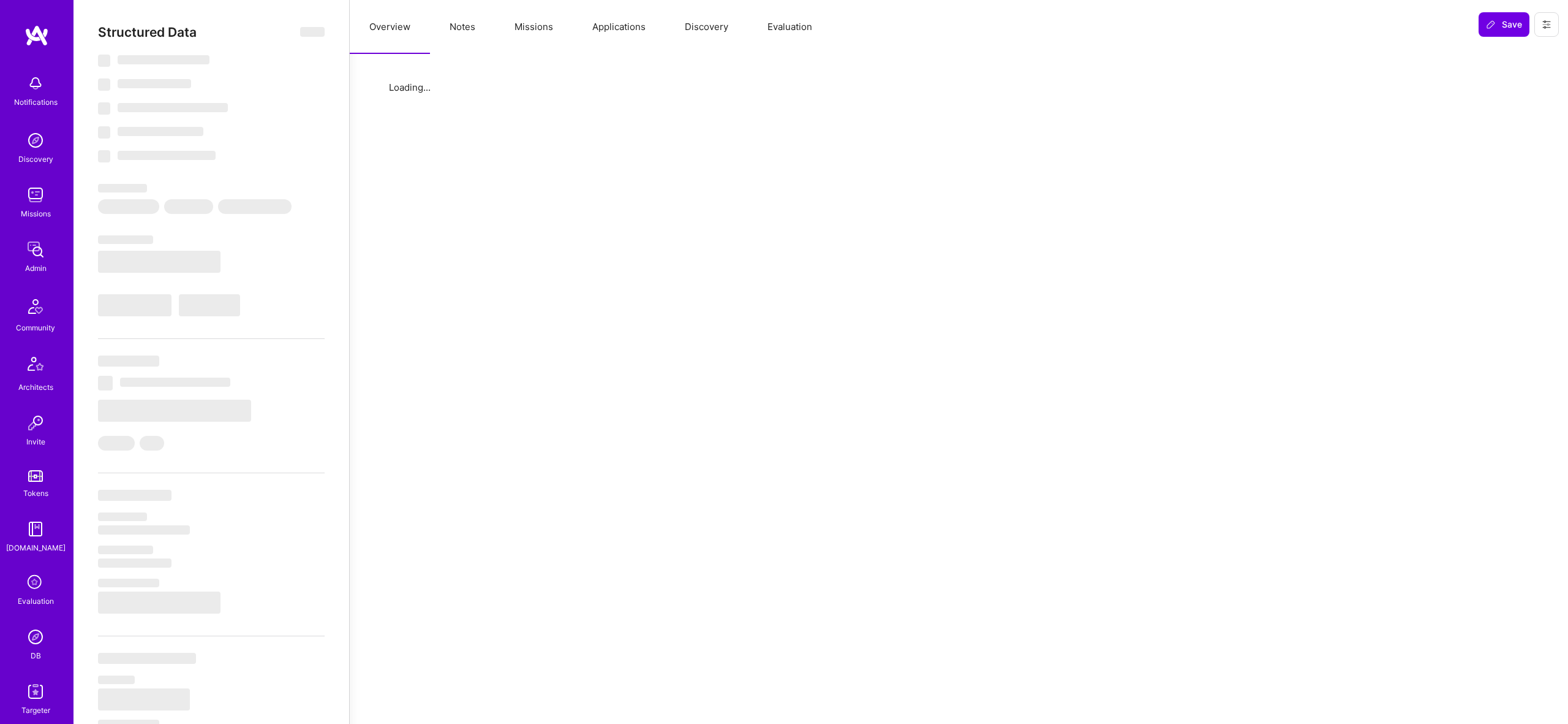
drag, startPoint x: 466, startPoint y: 18, endPoint x: 480, endPoint y: 18, distance: 14.0
click at [467, 18] on button "Notes" at bounding box center [462, 27] width 65 height 54
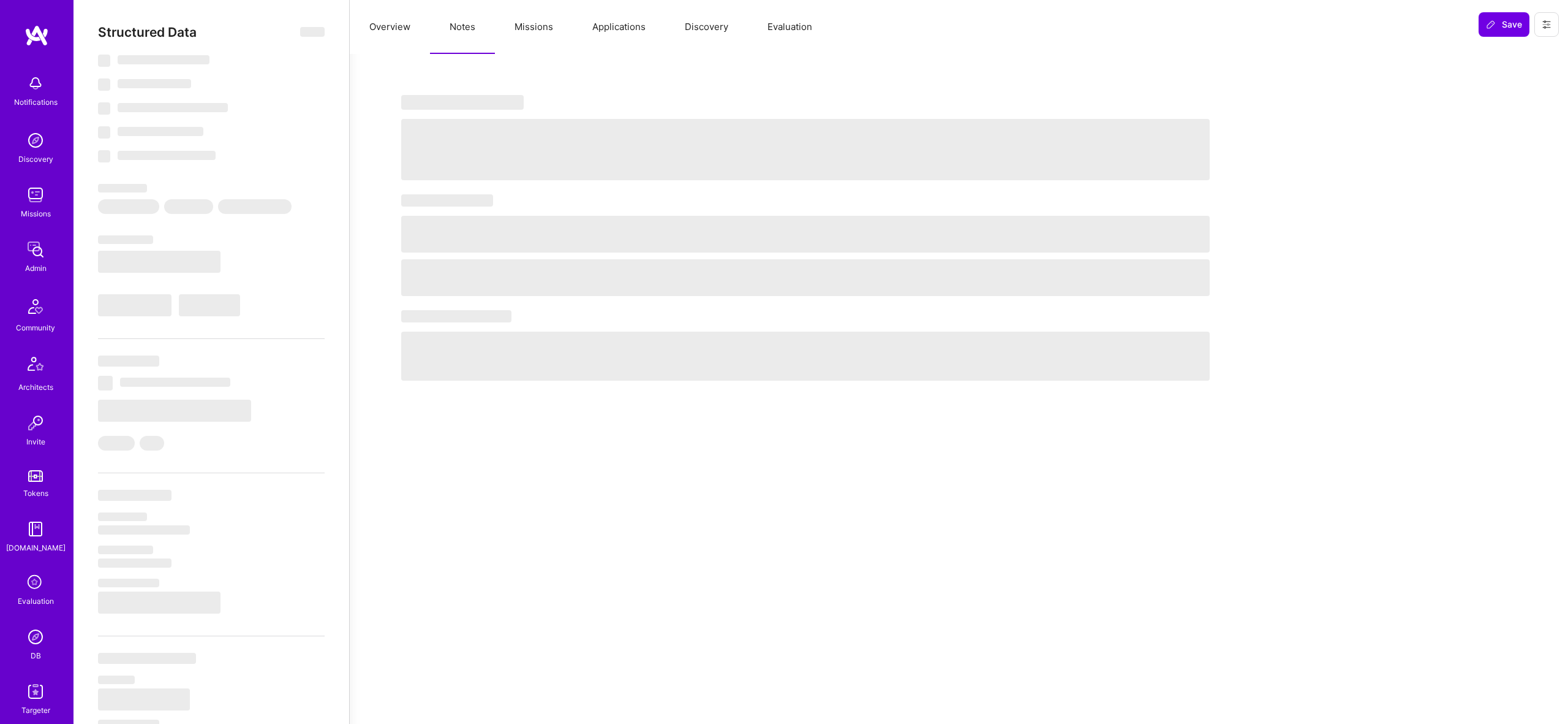
click at [547, 19] on button "Missions" at bounding box center [534, 27] width 78 height 54
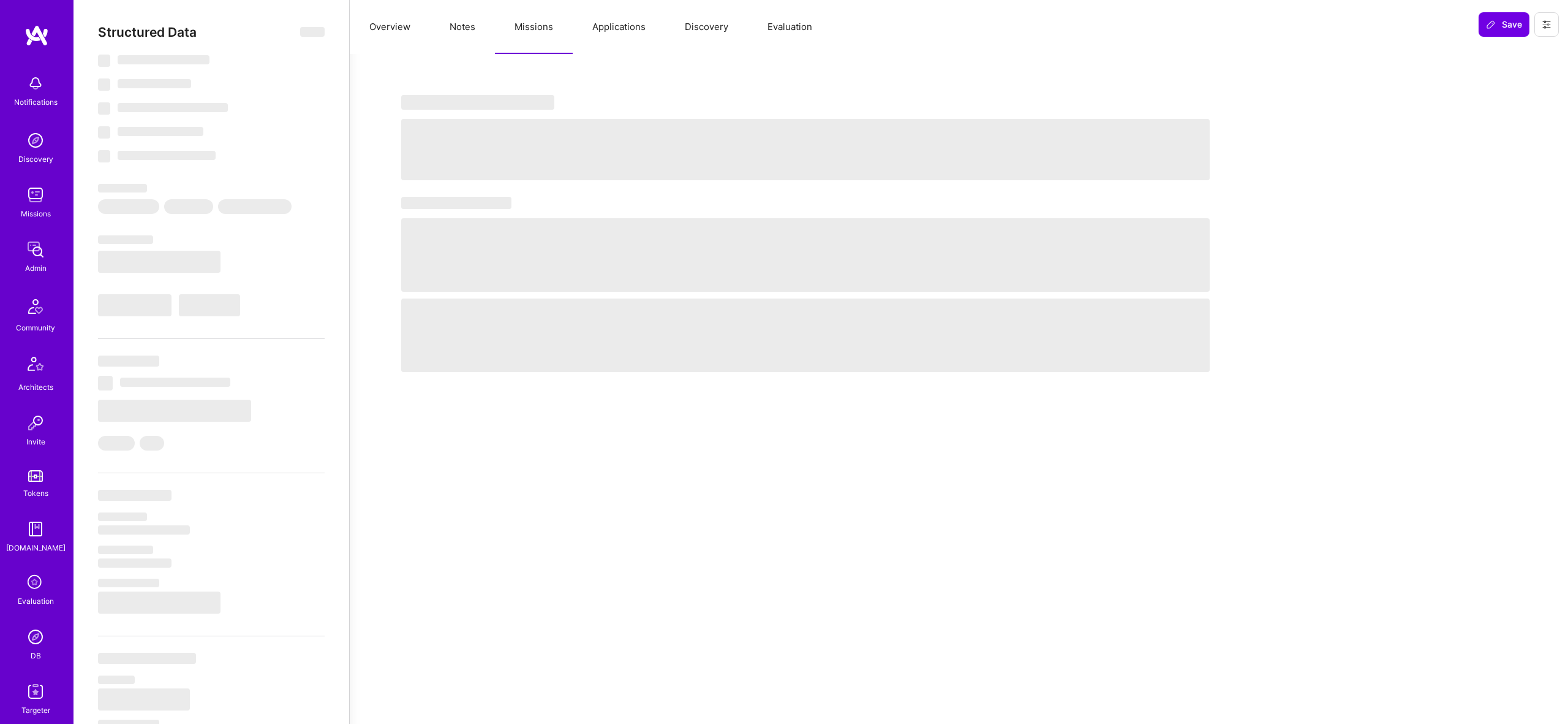
select select "Right Now"
select select "Verified"
select select "US"
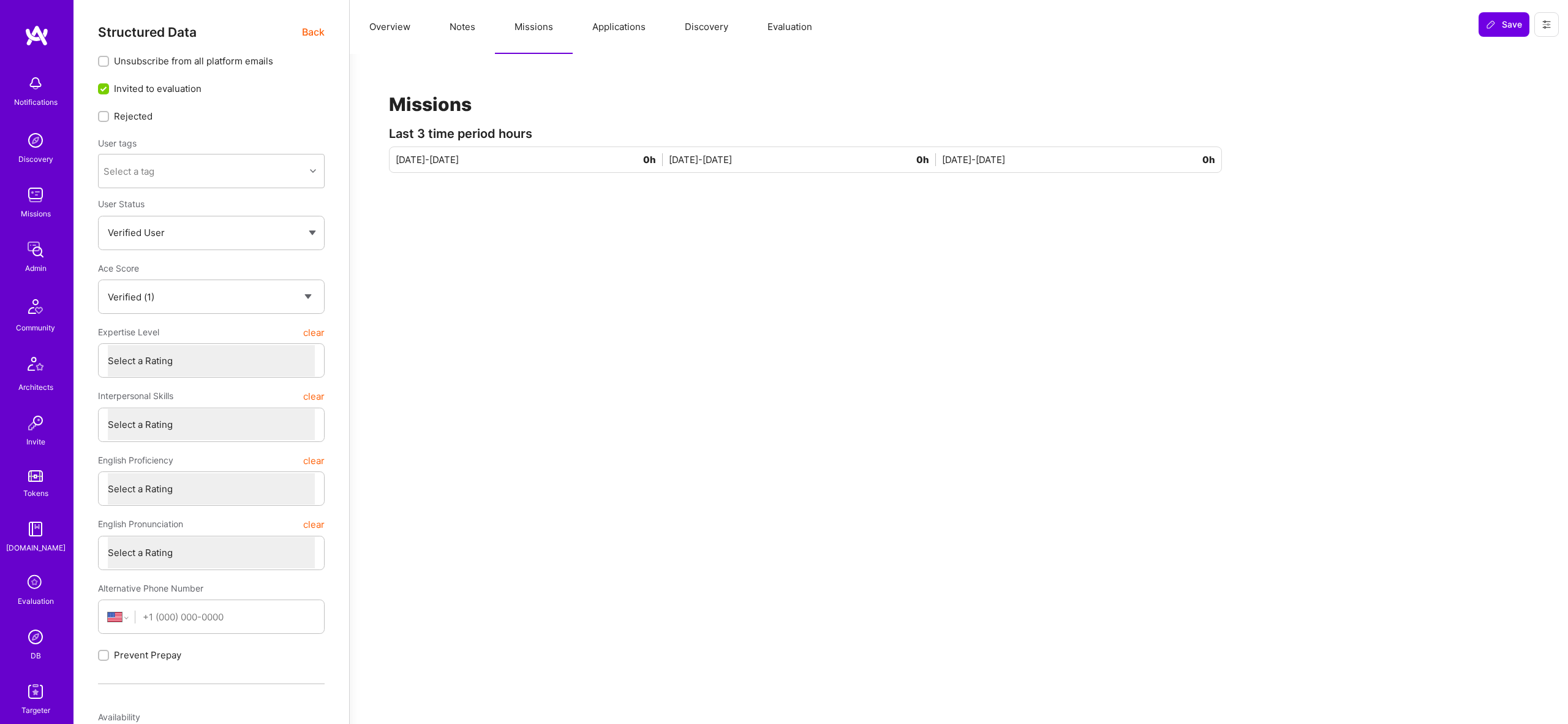
click at [582, 25] on button "Applications" at bounding box center [618, 27] width 92 height 54
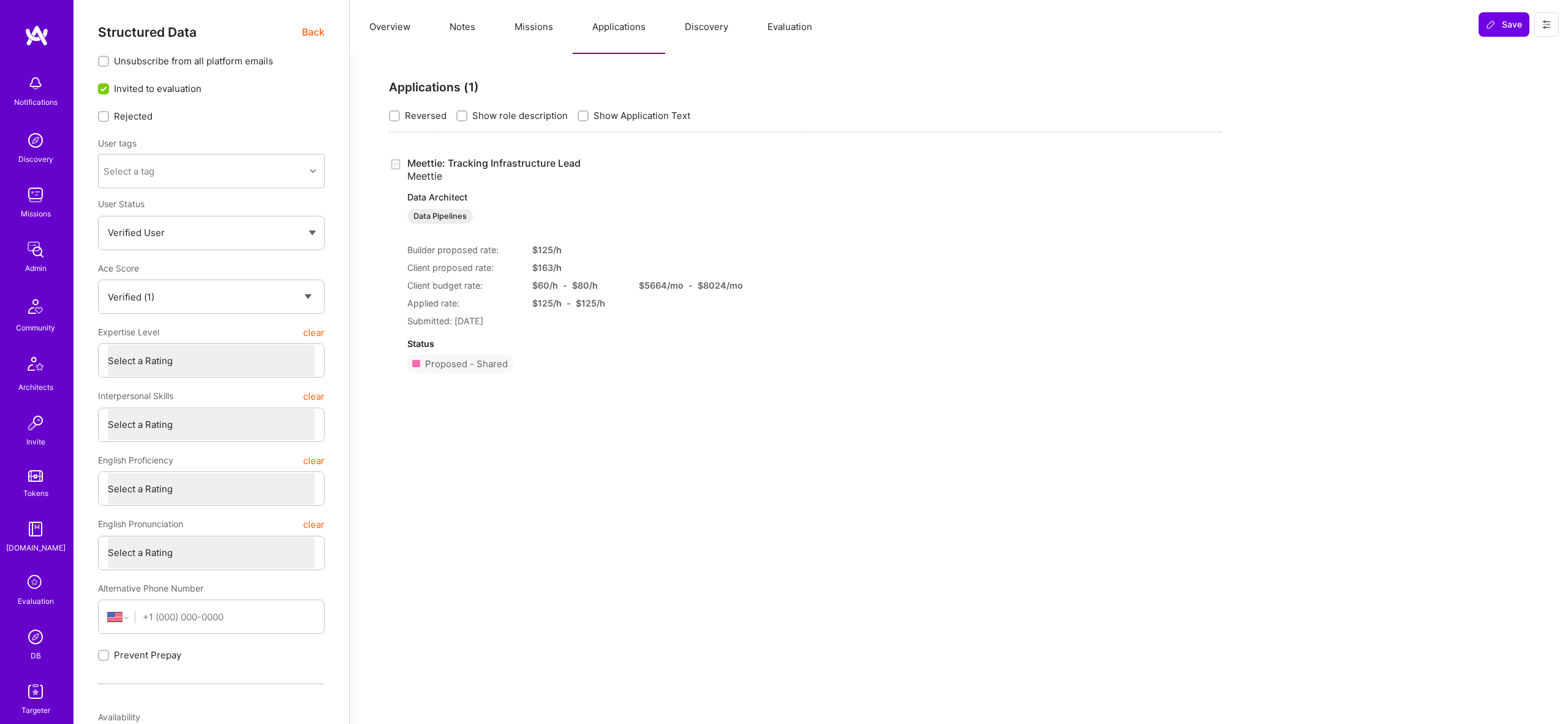
scroll to position [1, 0]
